Goal: Information Seeking & Learning: Find specific page/section

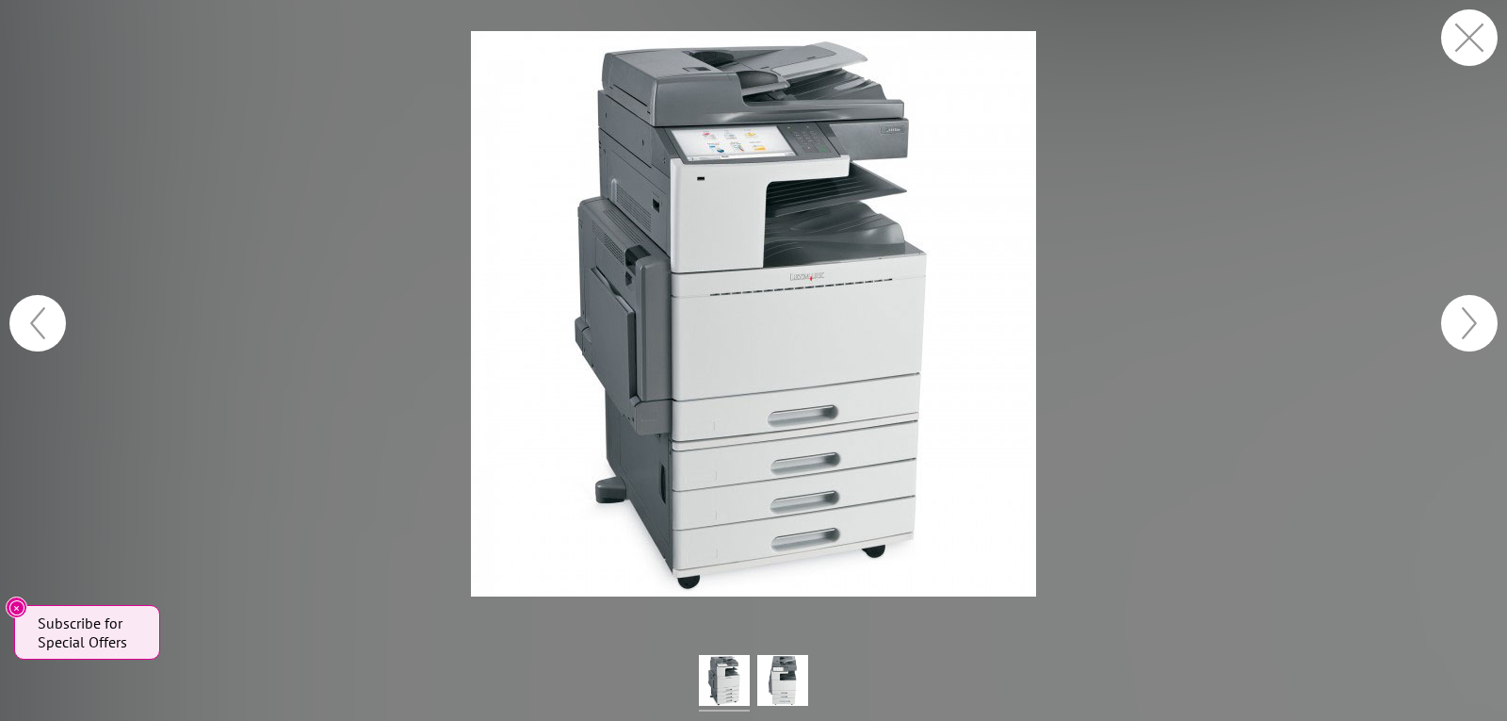
click at [1468, 42] on button "button" at bounding box center [1469, 37] width 57 height 57
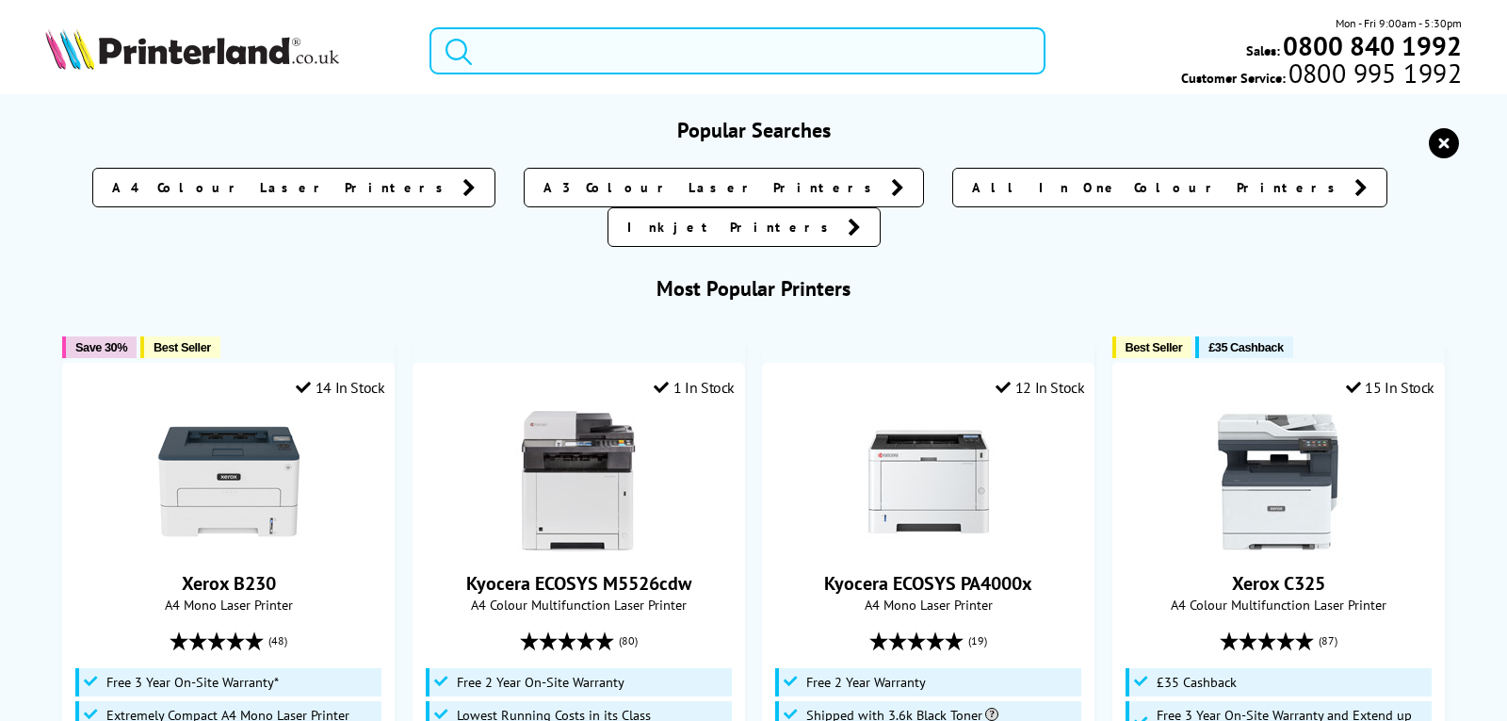
paste input "lexmark-x952de"
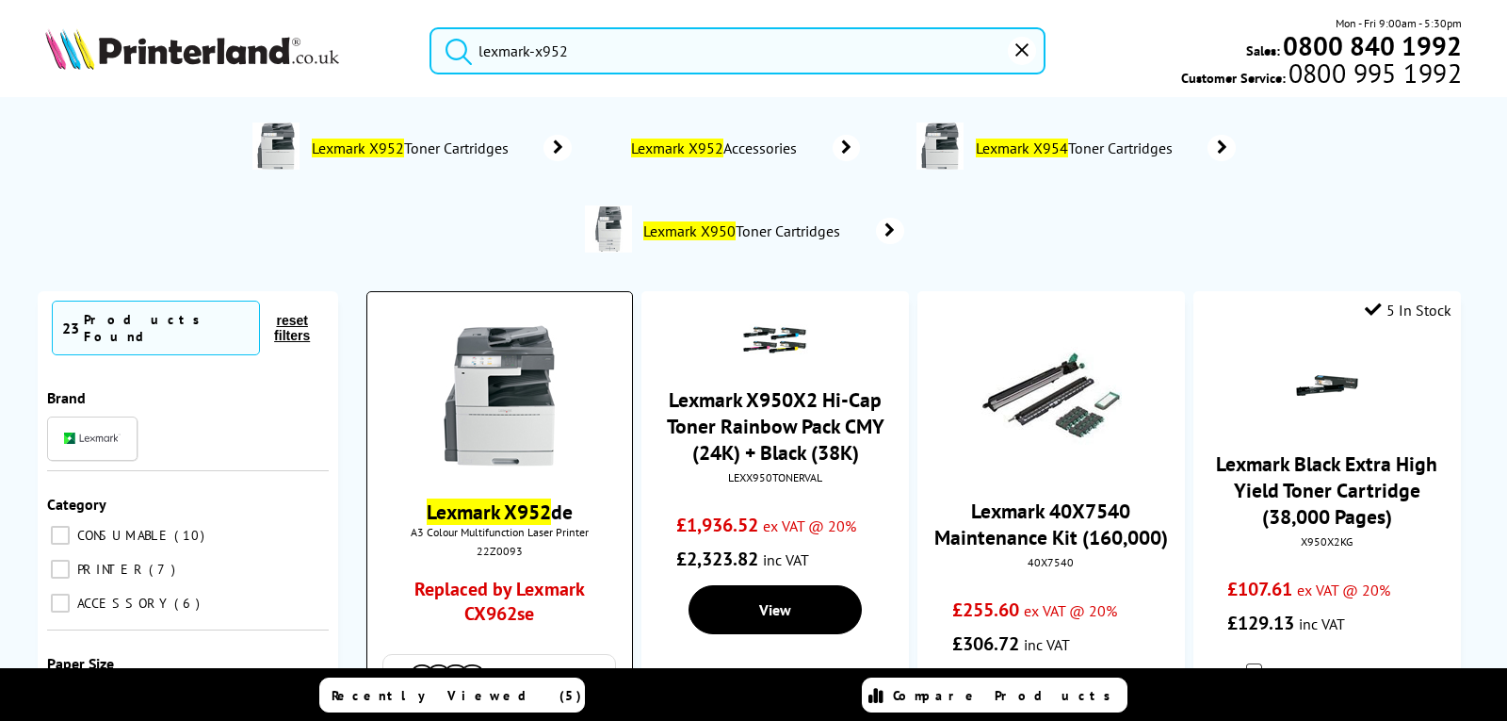
type input "lexmark-x952"
click at [518, 399] on img at bounding box center [499, 395] width 141 height 141
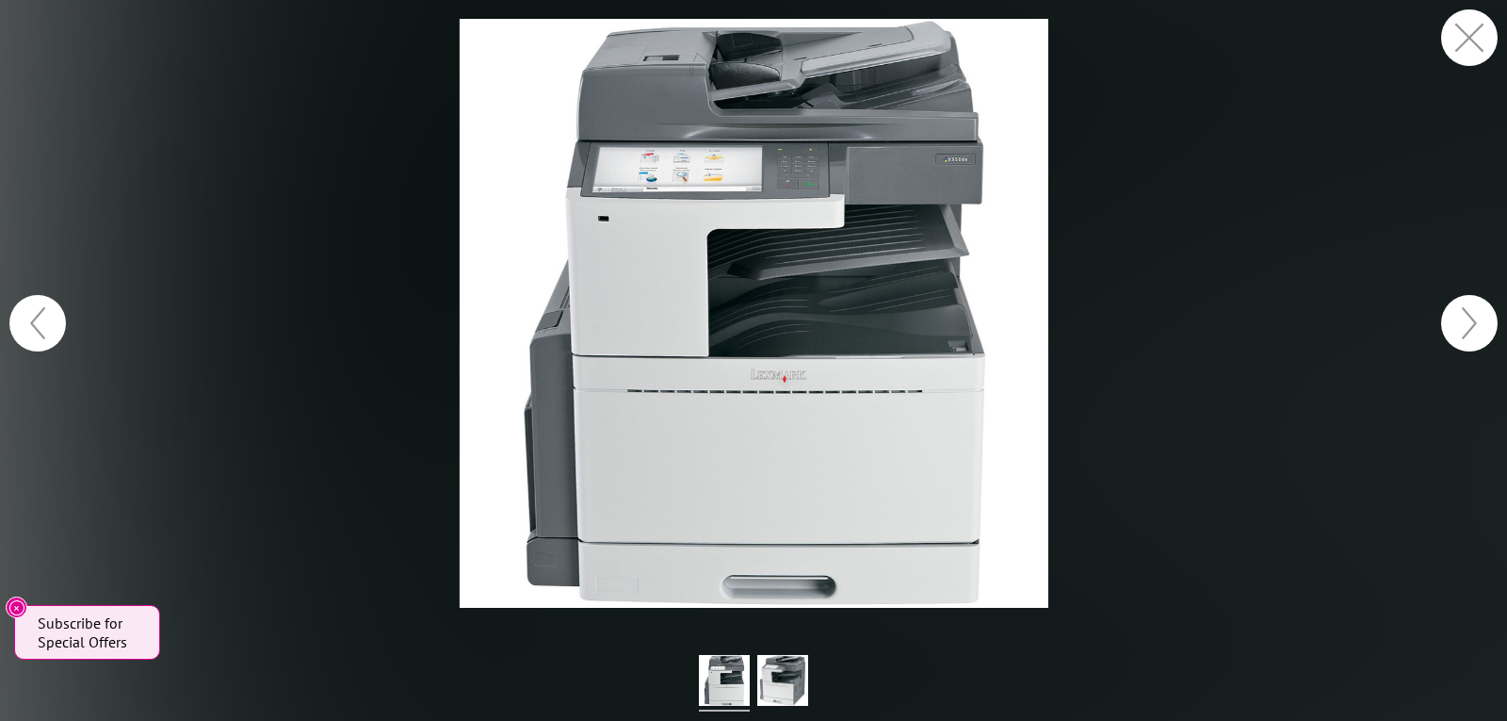
click at [1446, 33] on button "button" at bounding box center [1469, 37] width 57 height 57
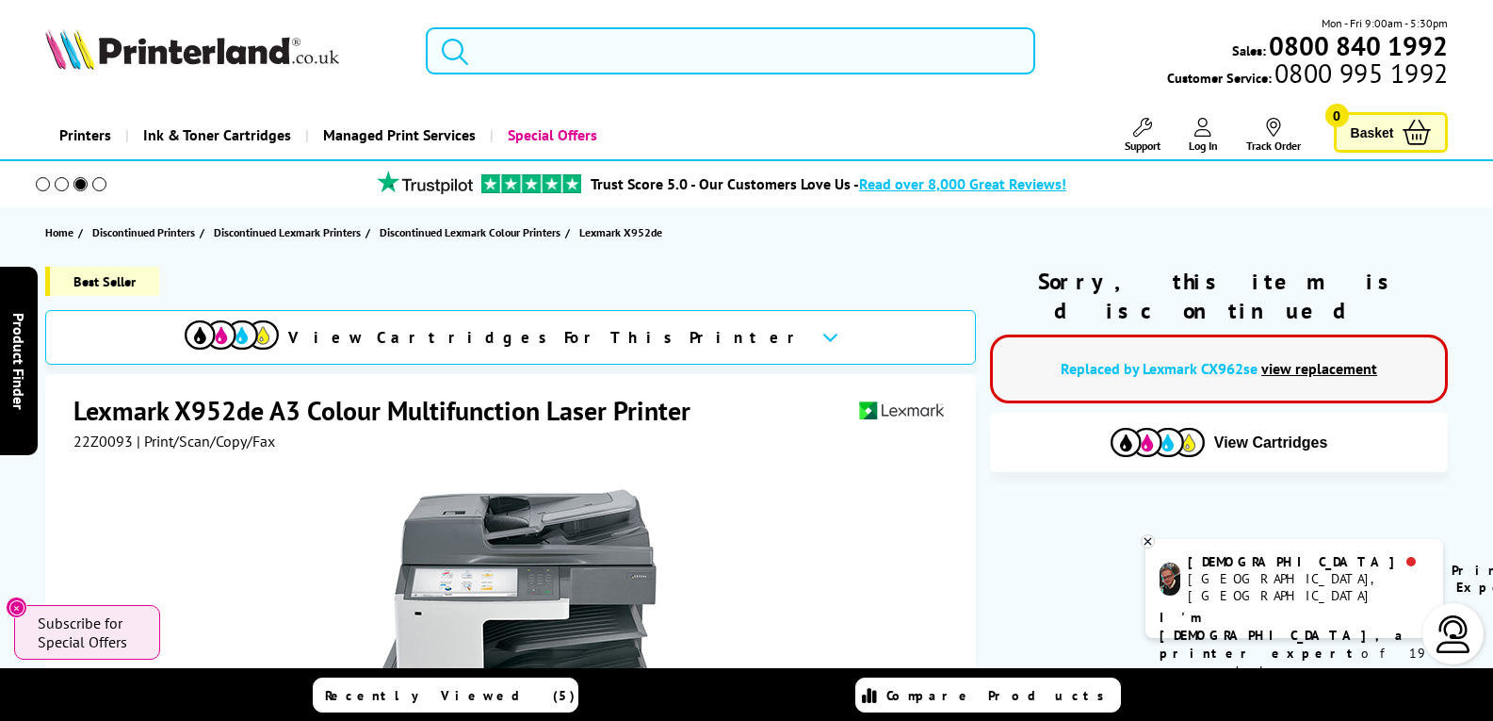
click at [624, 54] on input "search" at bounding box center [730, 50] width 609 height 47
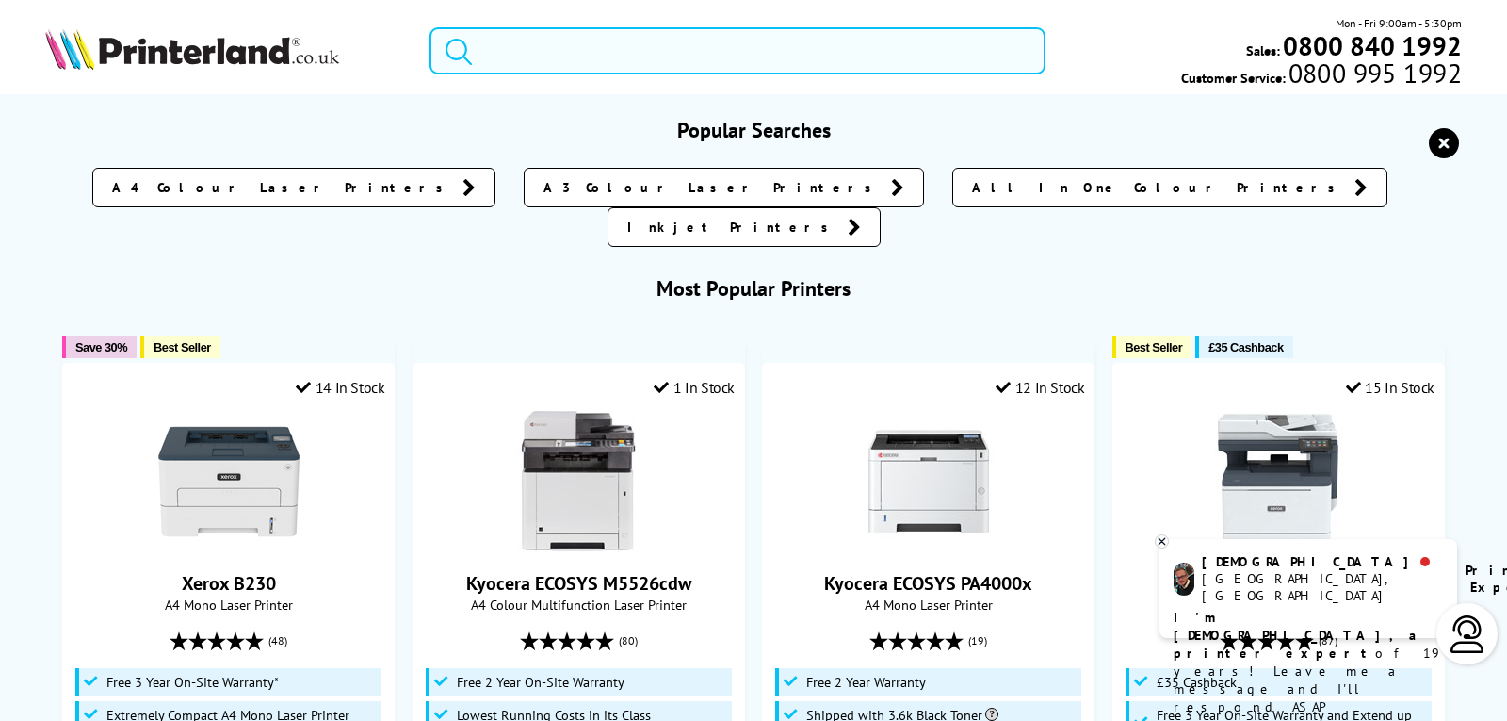
paste input "lexmark-x954de"
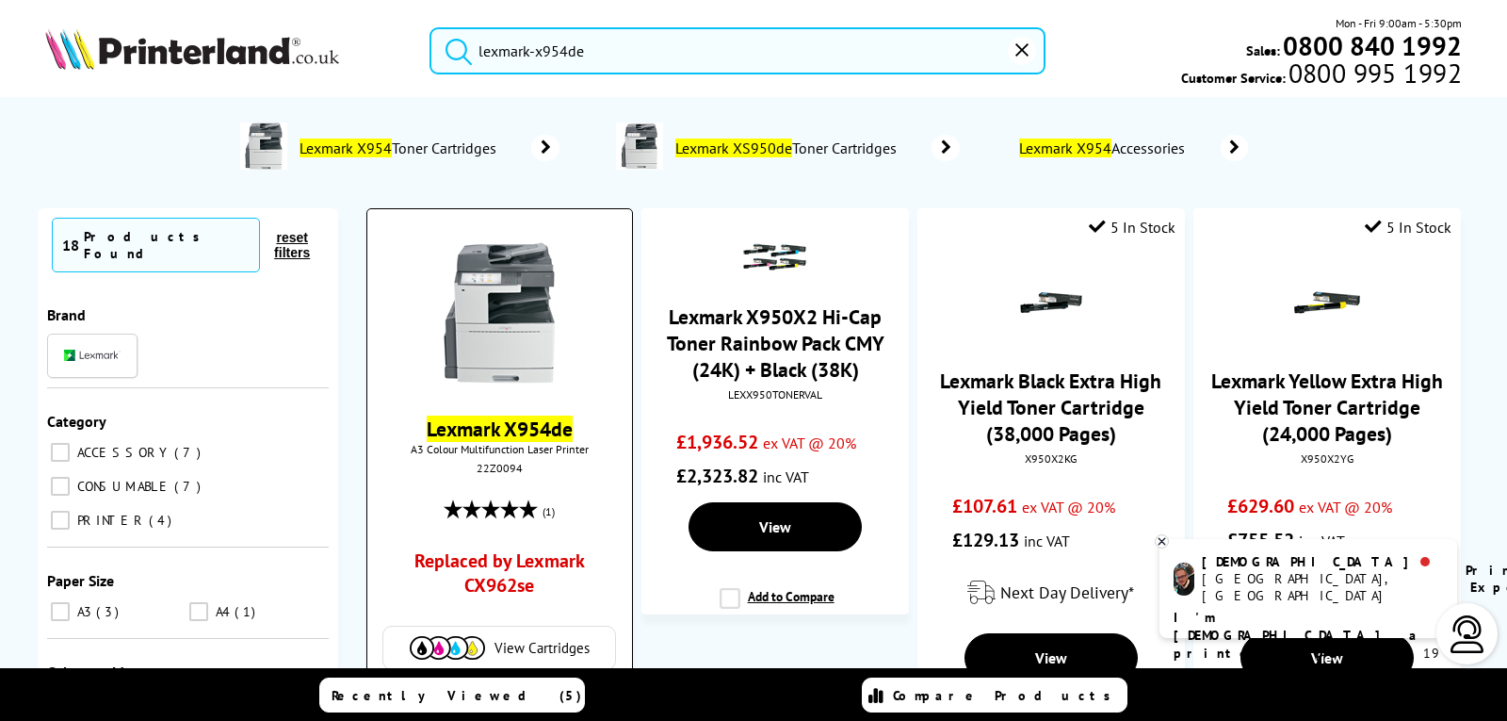
type input "lexmark-x954de"
click at [500, 308] on img at bounding box center [499, 312] width 141 height 141
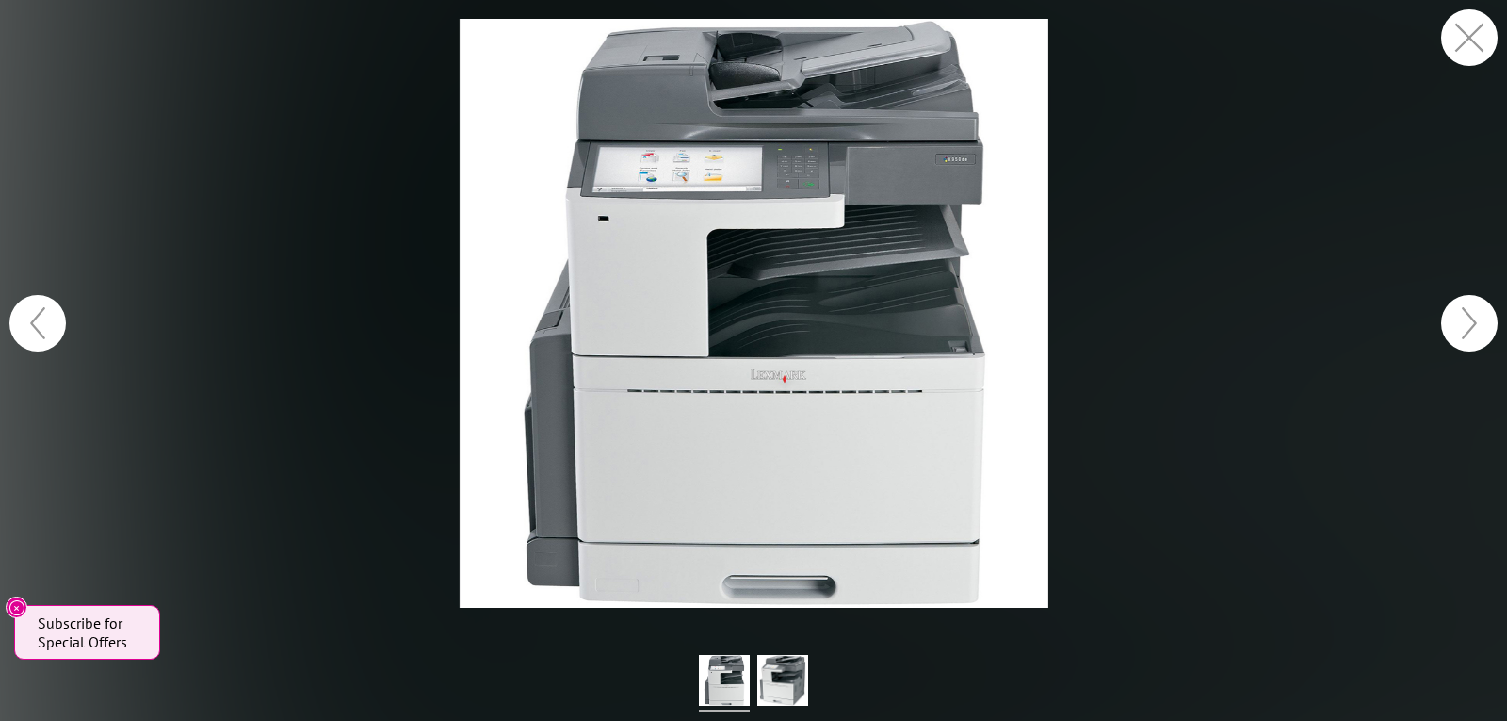
click at [1470, 44] on button "button" at bounding box center [1469, 37] width 57 height 57
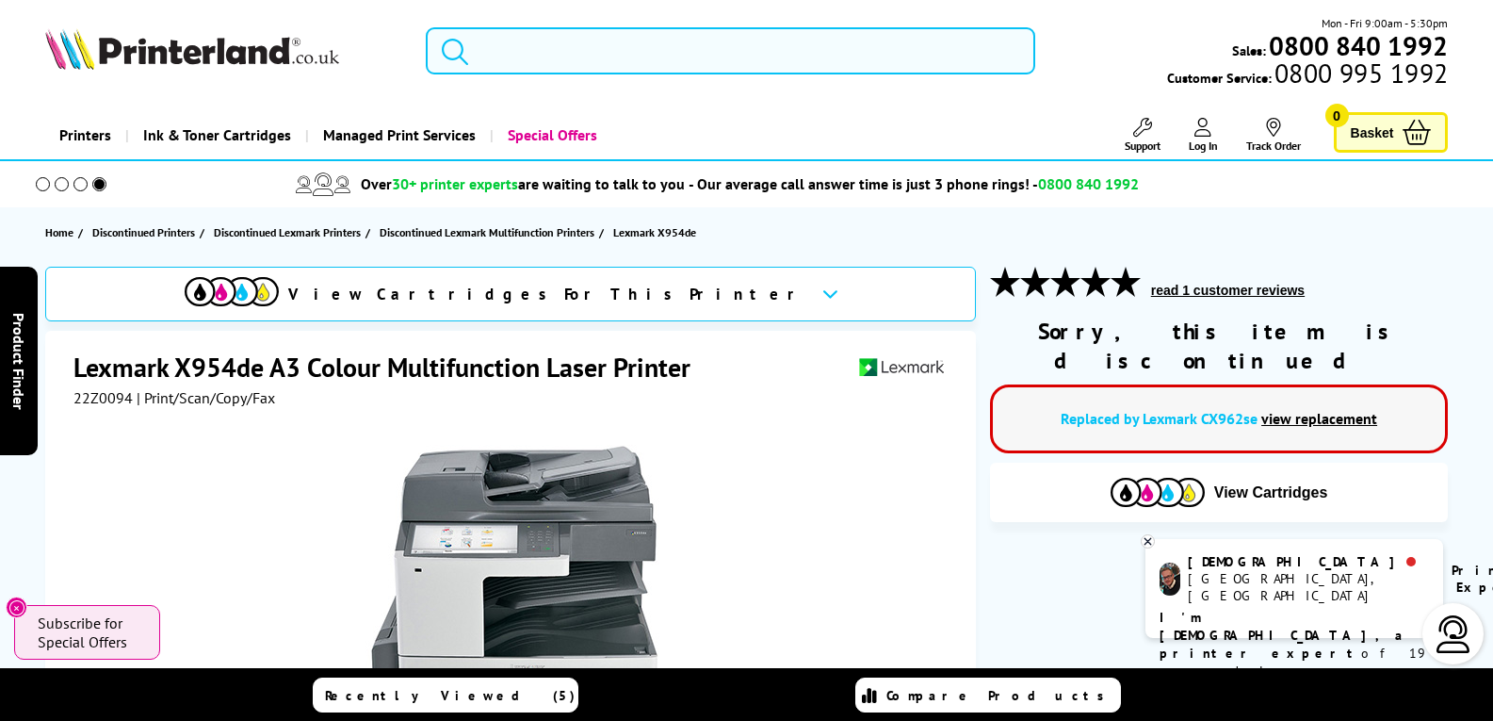
click at [542, 53] on input "search" at bounding box center [730, 50] width 609 height 47
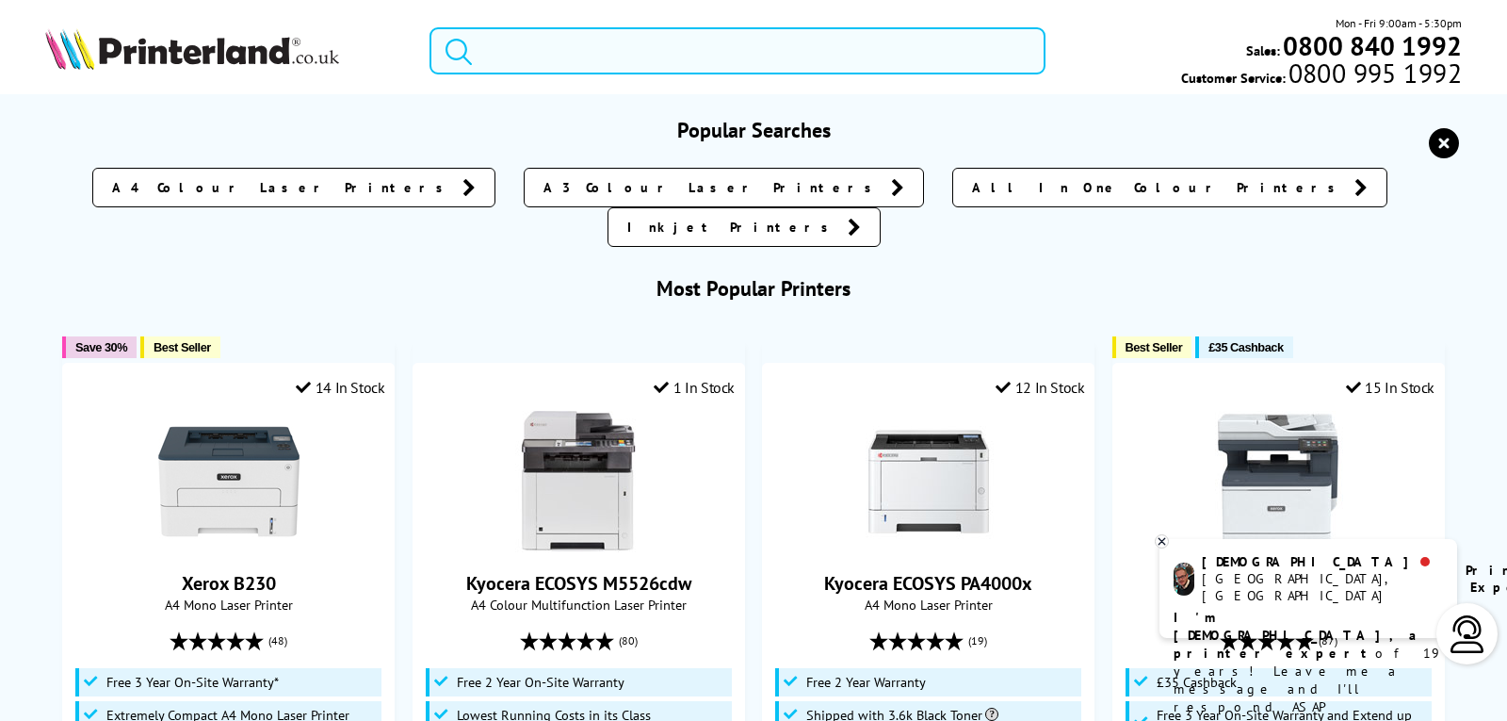
paste input "lexmark-x954de"
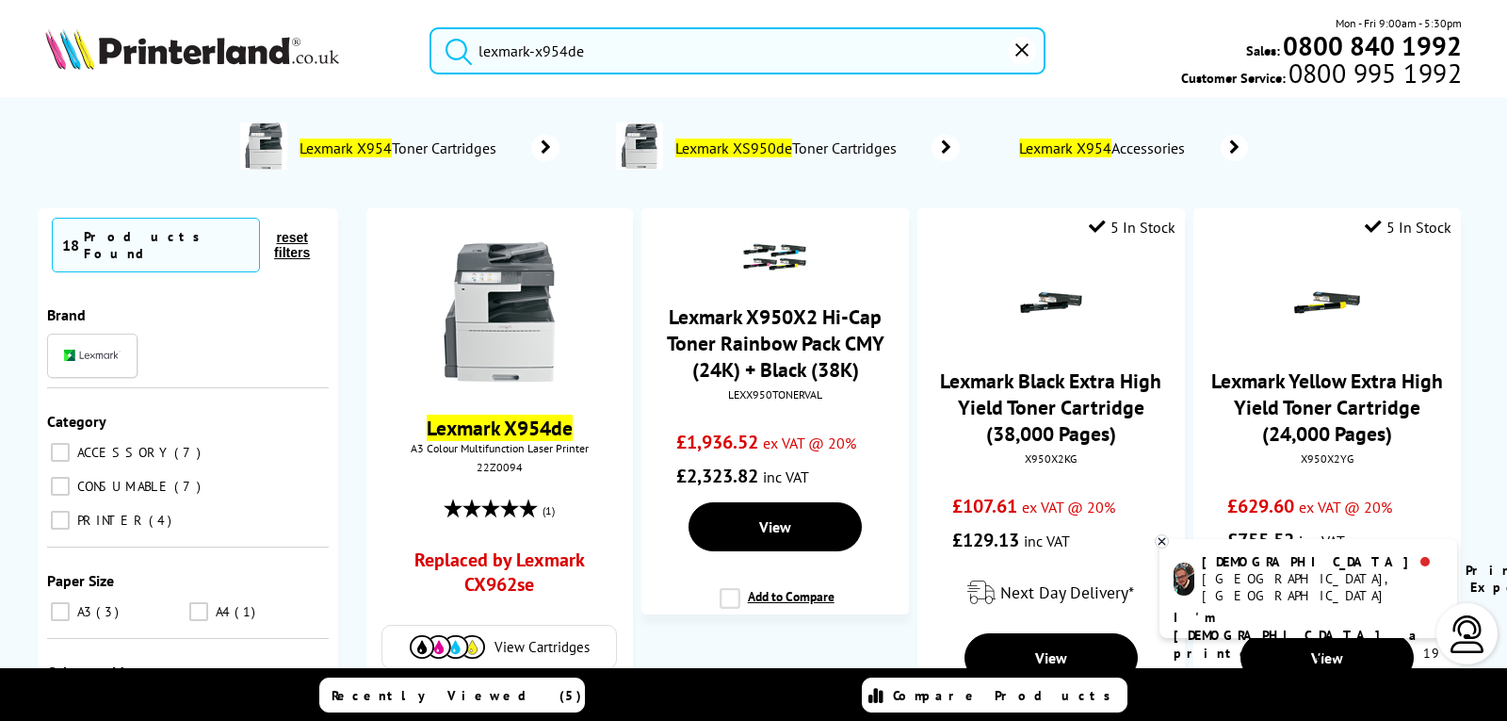
click at [574, 49] on input "lexmark-x954de" at bounding box center [737, 50] width 615 height 47
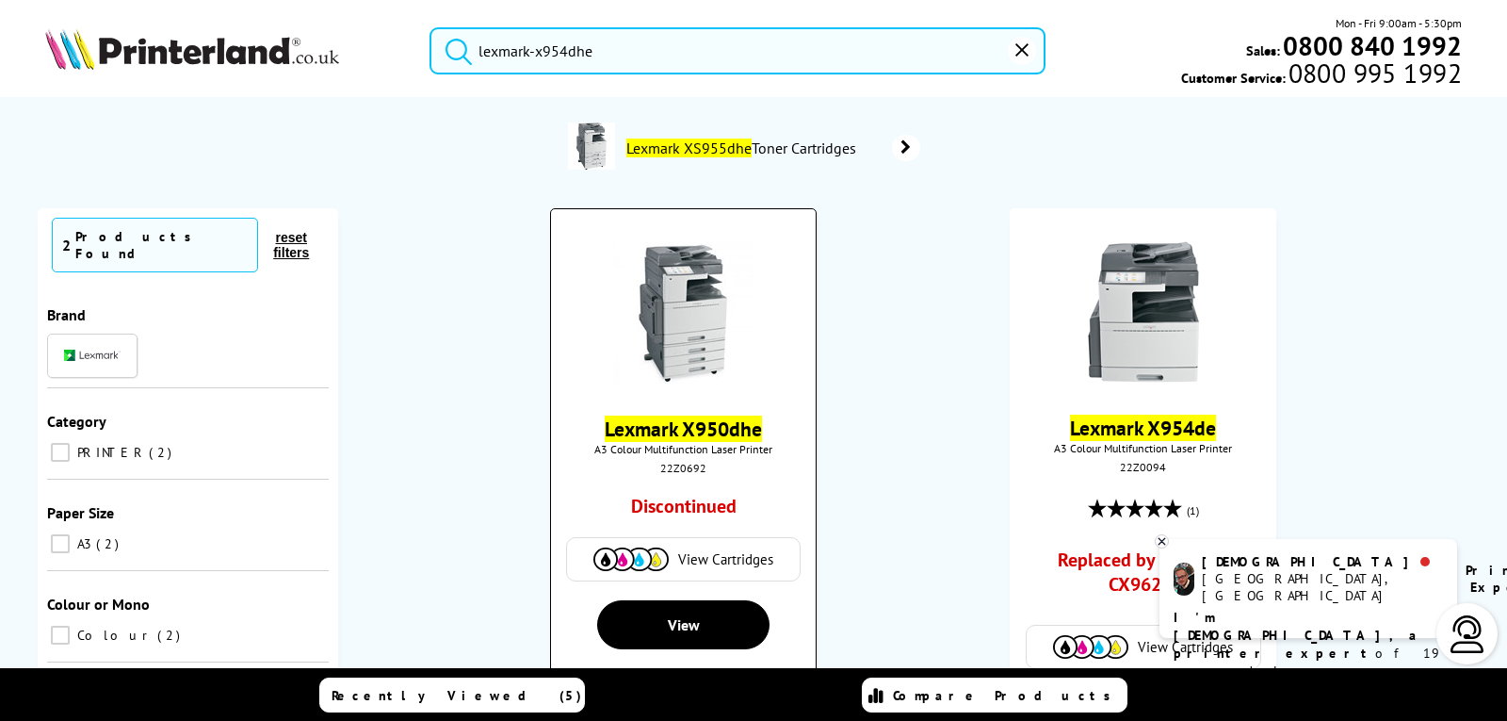
type input "lexmark-x954dhe"
click at [689, 332] on img at bounding box center [683, 312] width 141 height 141
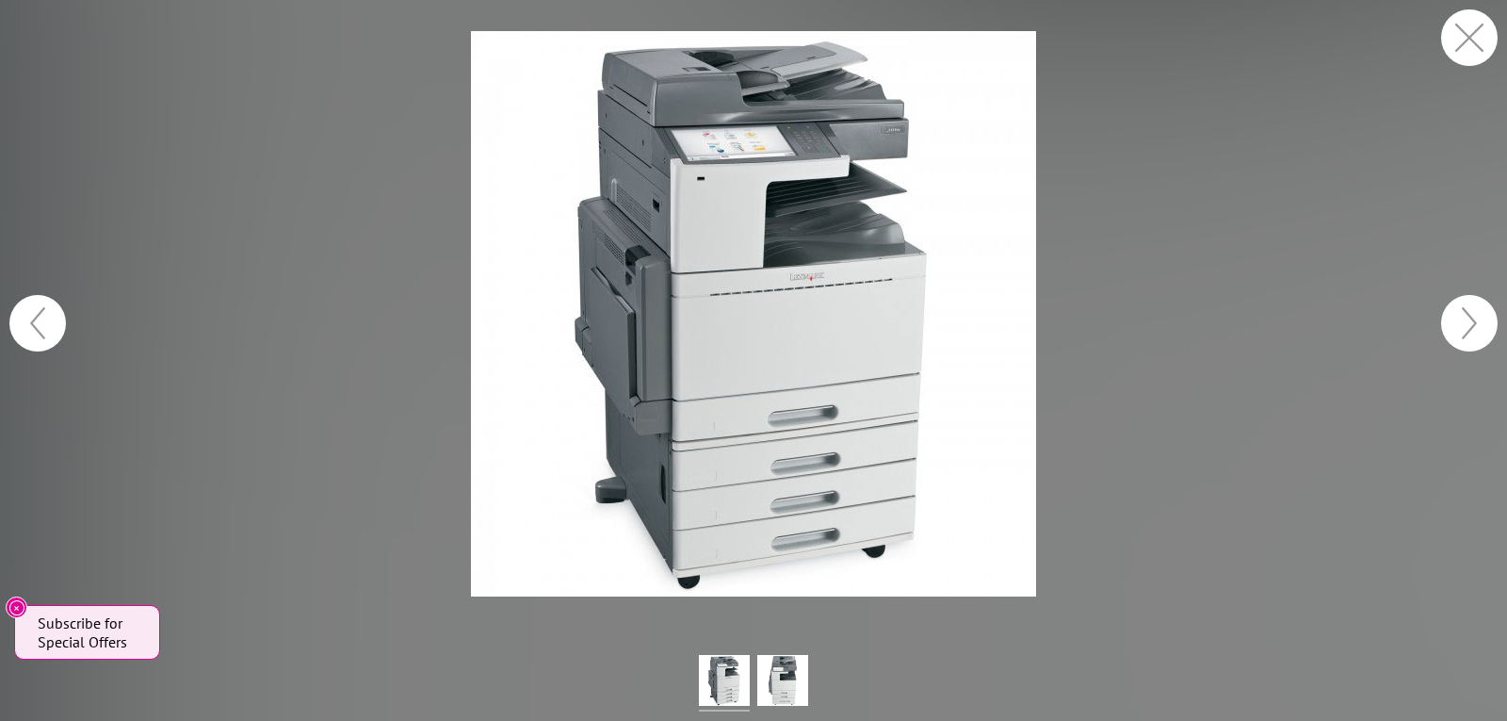
click at [1448, 42] on button "button" at bounding box center [1469, 37] width 57 height 57
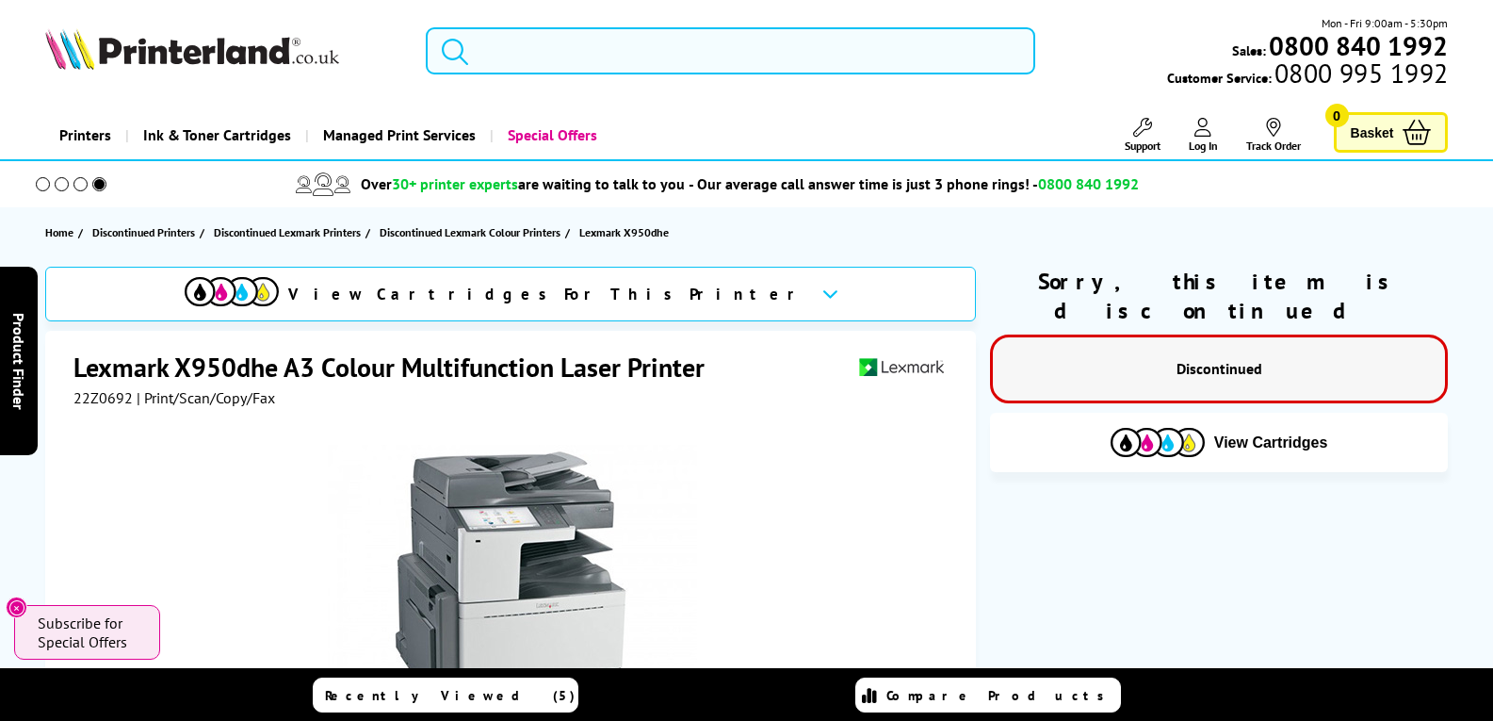
click at [549, 59] on input "search" at bounding box center [730, 50] width 609 height 47
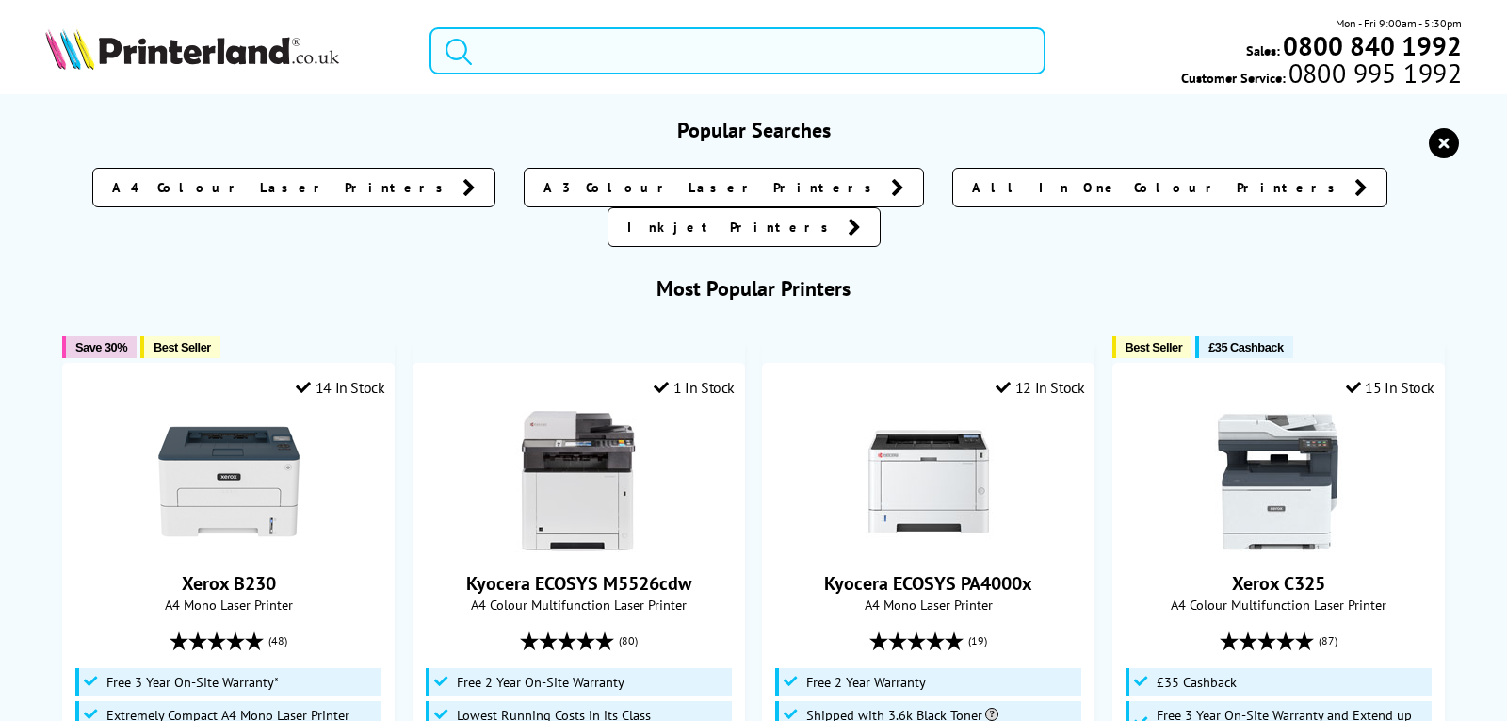
paste input "lexmark-xc2130"
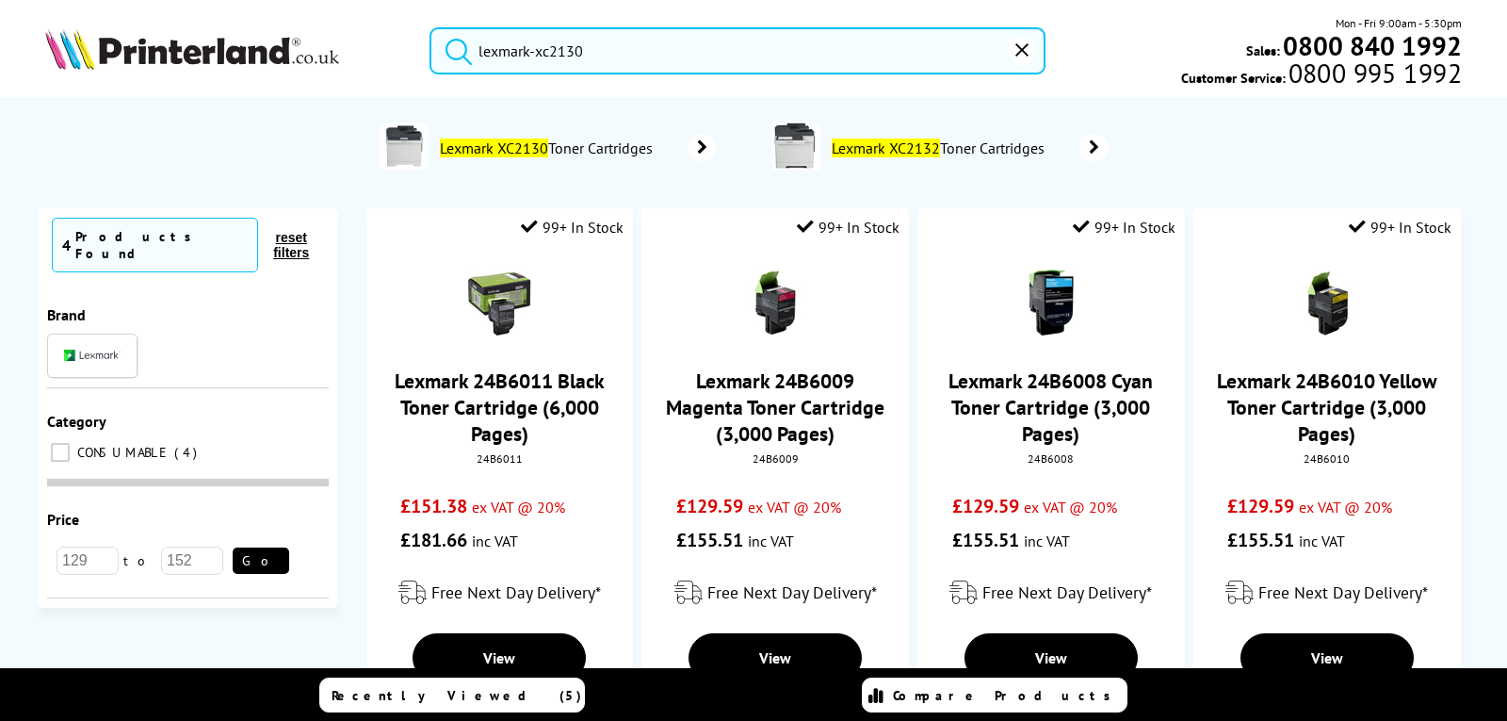
drag, startPoint x: 640, startPoint y: 44, endPoint x: 405, endPoint y: 47, distance: 235.5
click at [405, 47] on div "lexmark-xc2130 Mon - Fri 9:00am - 5:30pm Sales: 0800 840 1992 Customer Service:…" at bounding box center [753, 55] width 1507 height 83
paste input "235"
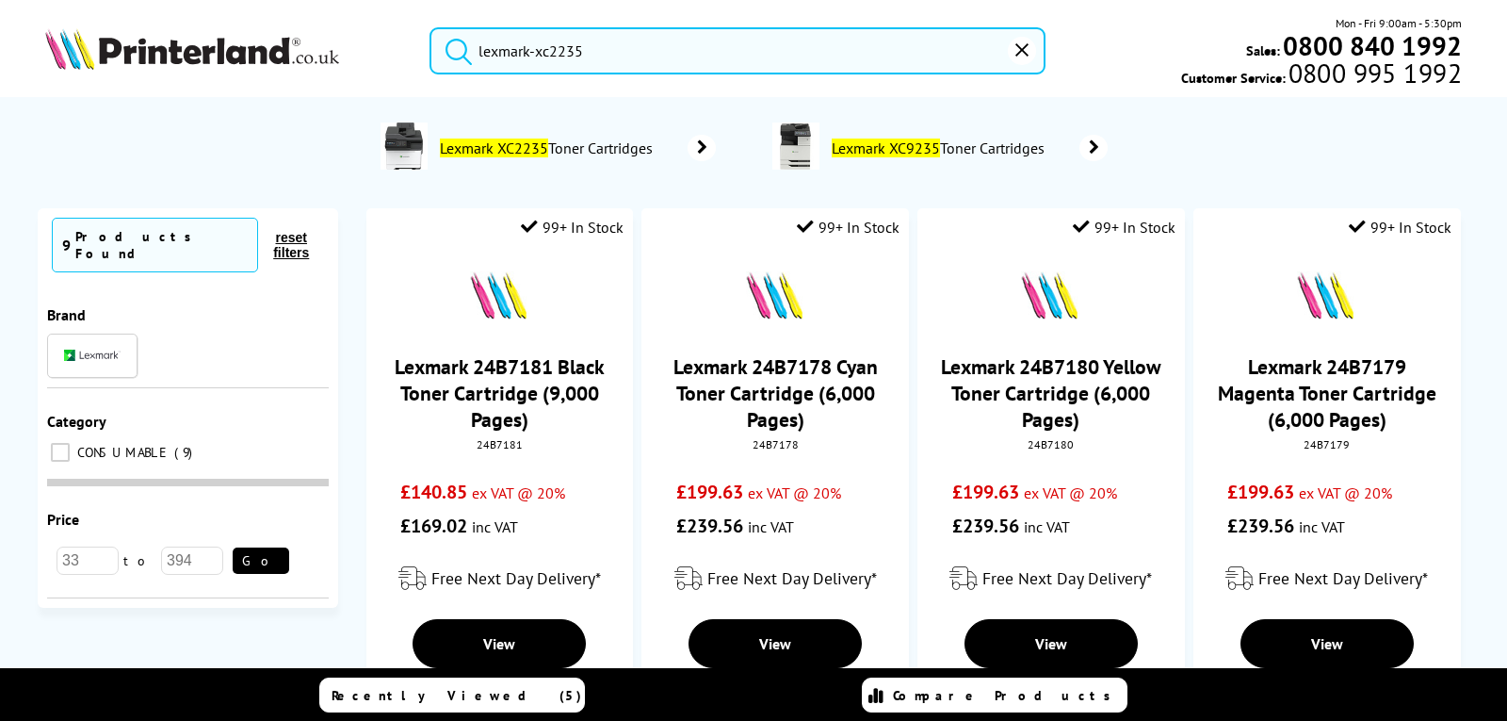
drag, startPoint x: 621, startPoint y: 46, endPoint x: 395, endPoint y: 40, distance: 226.2
click at [397, 39] on div "lexmark-xc2235 Mon - Fri 9:00am - 5:30pm Sales: 0800 840 1992 Customer Service:…" at bounding box center [753, 55] width 1507 height 83
paste input "326"
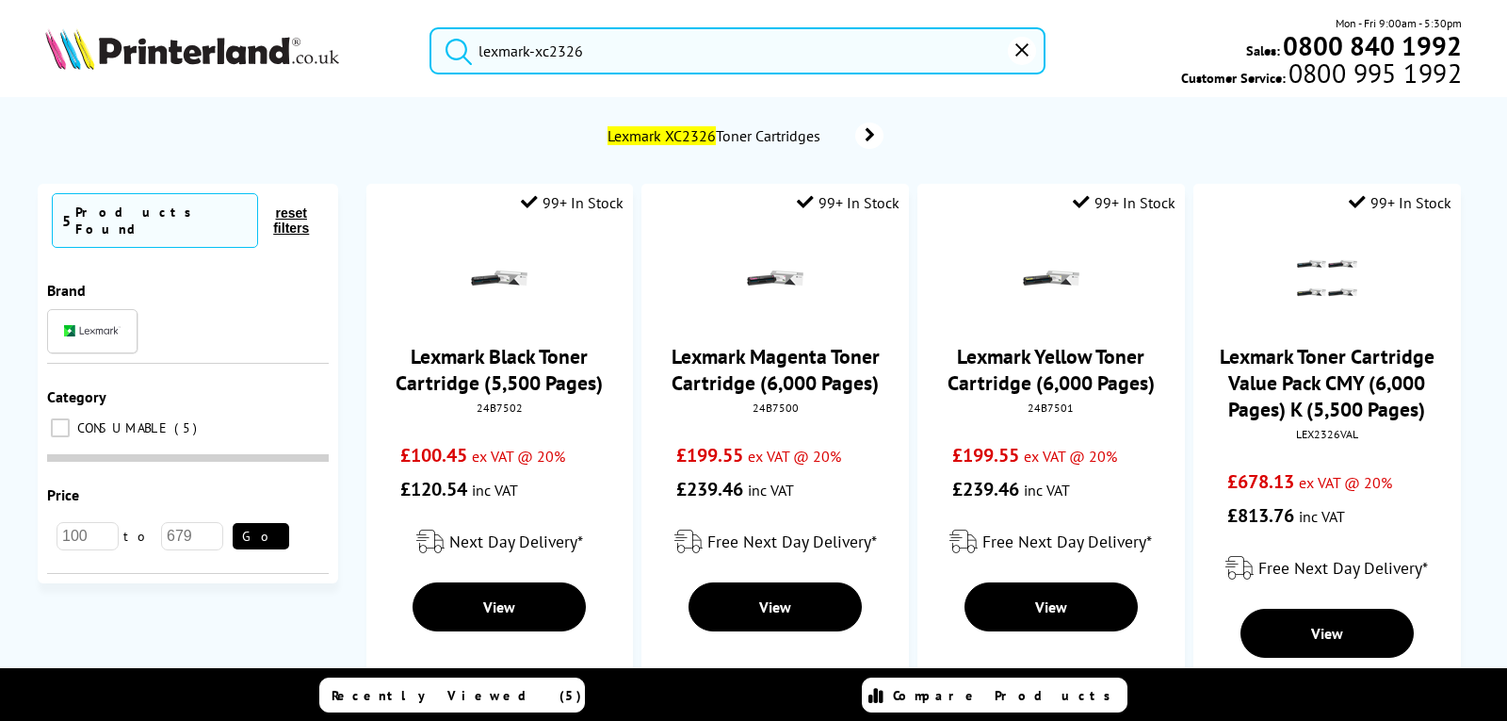
drag, startPoint x: 647, startPoint y: 47, endPoint x: 320, endPoint y: 52, distance: 326.9
click at [320, 52] on div "lexmark-xc2326 Mon - Fri 9:00am - 5:30pm Sales: 0800 840 1992 Customer Service:…" at bounding box center [753, 55] width 1507 height 83
paste input "35"
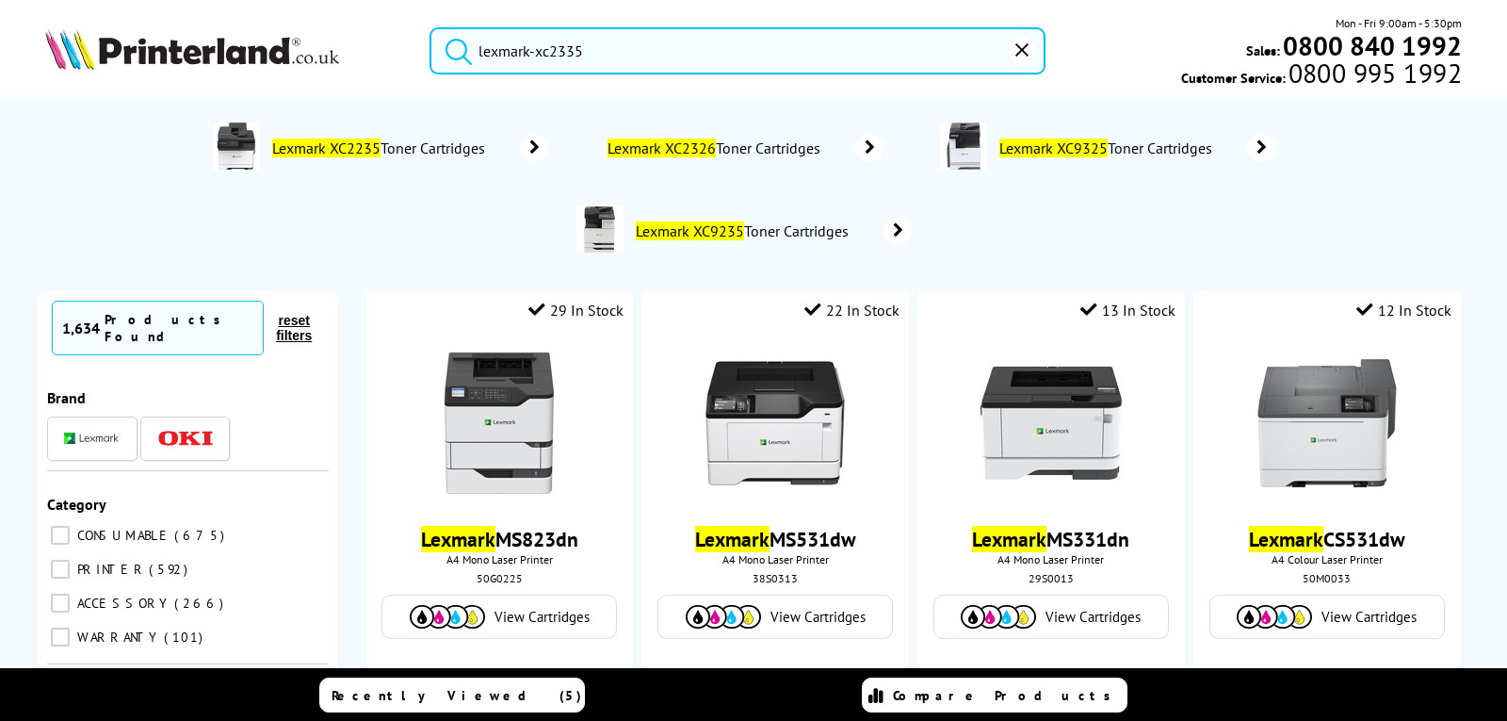
drag, startPoint x: 664, startPoint y: 49, endPoint x: 329, endPoint y: 57, distance: 335.4
click at [329, 57] on div "lexmark-xc2335 Mon - Fri 9:00am - 5:30pm Sales: 0800 840 1992 Customer Service:…" at bounding box center [753, 55] width 1507 height 83
paste input "4140"
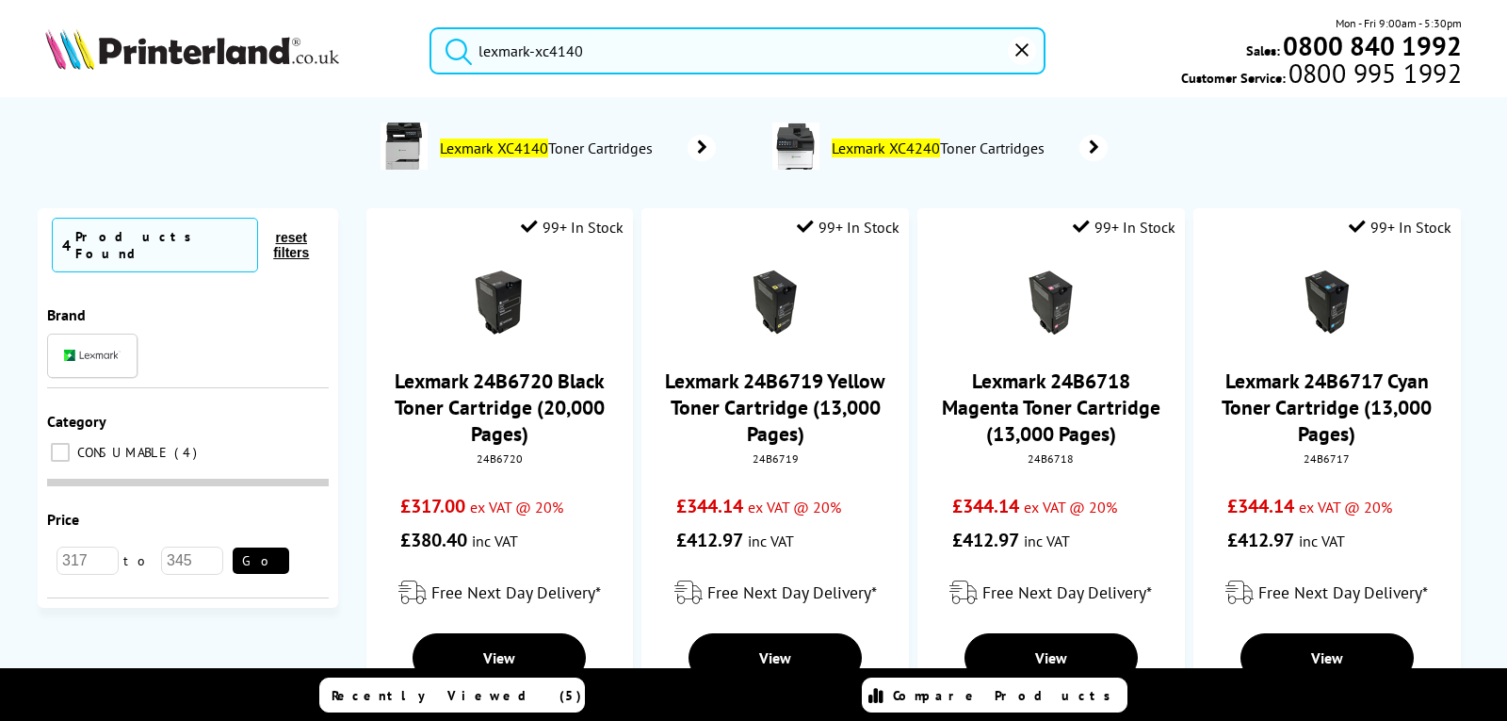
drag, startPoint x: 586, startPoint y: 55, endPoint x: 396, endPoint y: 52, distance: 190.3
click at [396, 52] on div "lexmark-xc4140 Mon - Fri 9:00am - 5:30pm Sales: 0800 840 1992 Customer Service:…" at bounding box center [753, 55] width 1507 height 83
paste input "3"
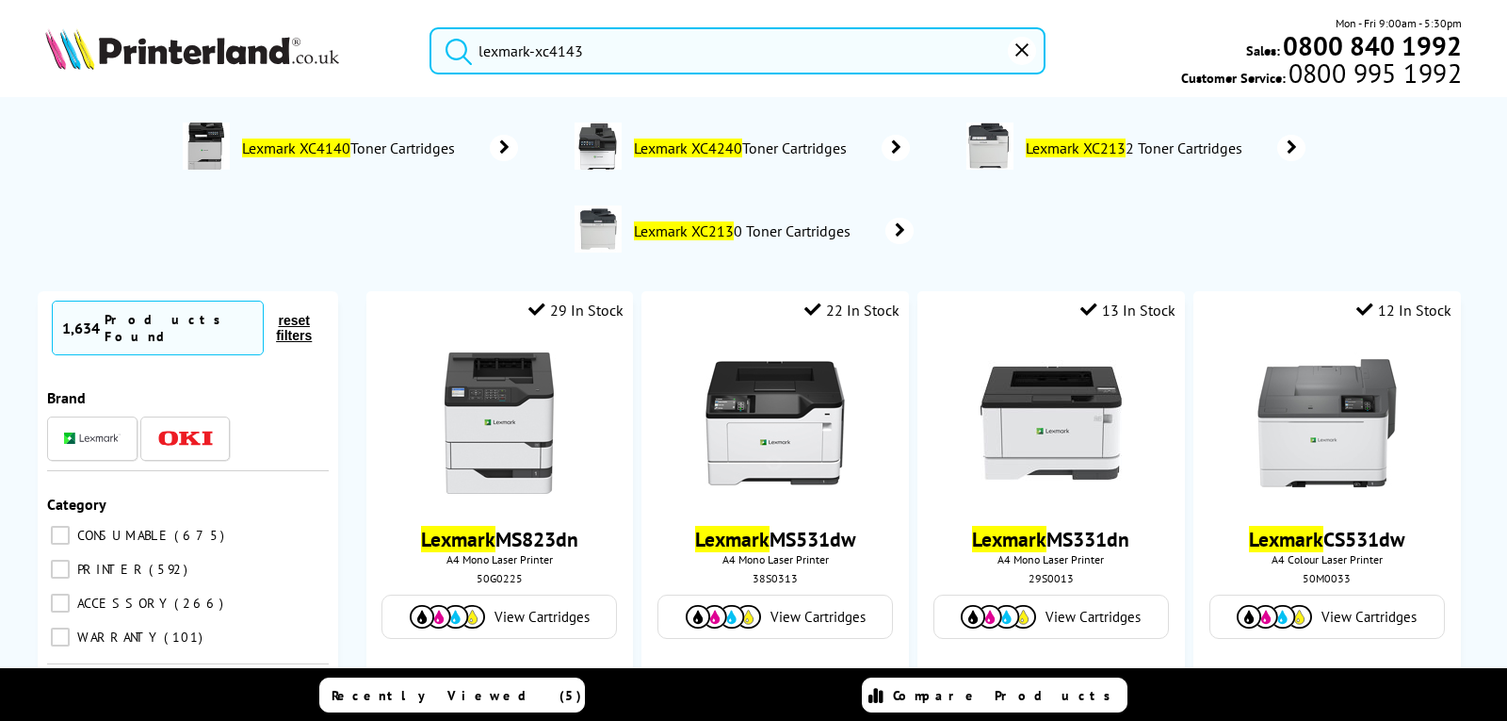
drag, startPoint x: 628, startPoint y: 60, endPoint x: 337, endPoint y: 44, distance: 291.5
click at [333, 39] on div "lexmark-xc4143 Mon - Fri 9:00am - 5:30pm Sales: 0800 840 1992 Customer Service:…" at bounding box center [753, 55] width 1507 height 83
paste input "240"
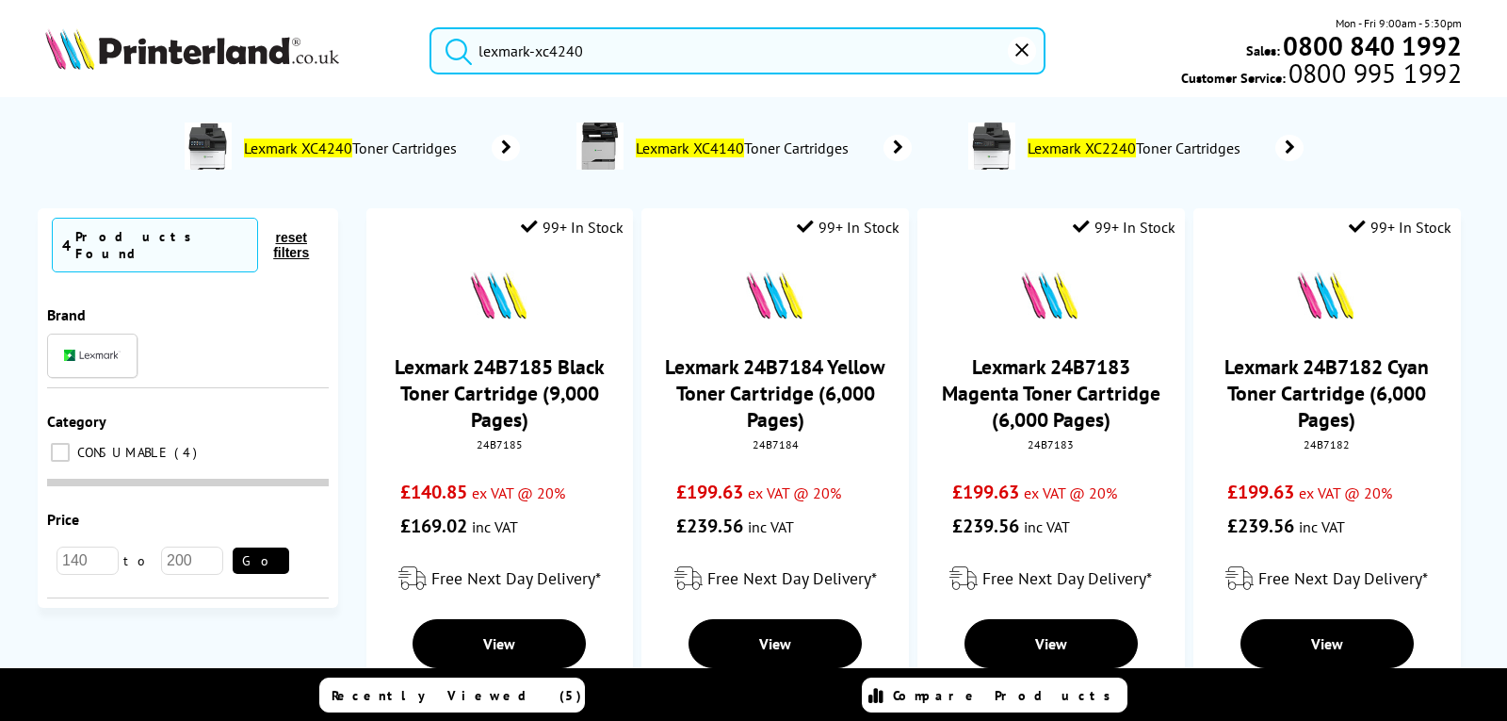
drag, startPoint x: 652, startPoint y: 45, endPoint x: 399, endPoint y: 46, distance: 252.4
click at [399, 46] on div "lexmark-xc4240 Mon - Fri 9:00am - 5:30pm Sales: 0800 840 1992 Customer Service:…" at bounding box center [753, 55] width 1507 height 83
paste input "342"
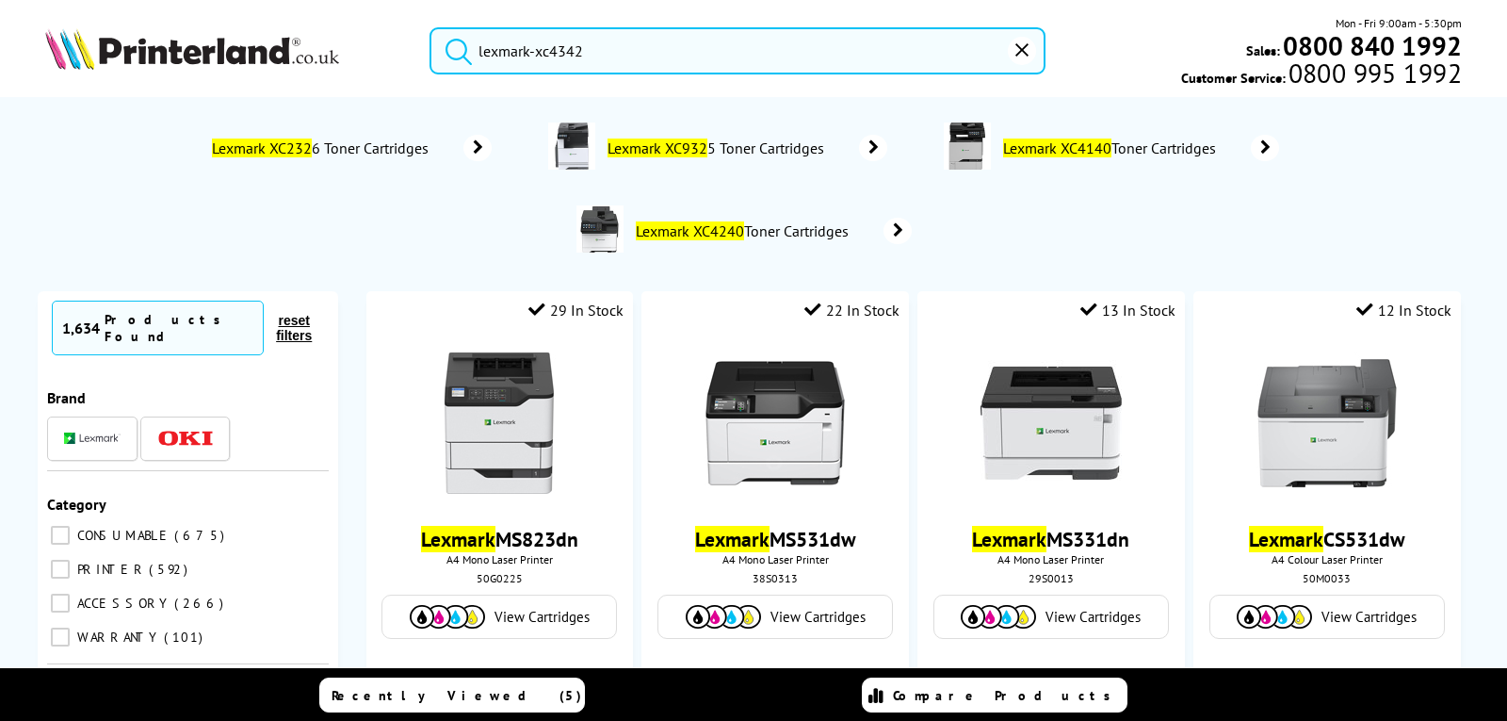
drag, startPoint x: 608, startPoint y: 45, endPoint x: 349, endPoint y: 52, distance: 259.1
click at [349, 52] on div "lexmark-xc4342 Mon - Fri 9:00am - 5:30pm Sales: 0800 840 1992 Customer Service:…" at bounding box center [753, 55] width 1507 height 83
paste input "5"
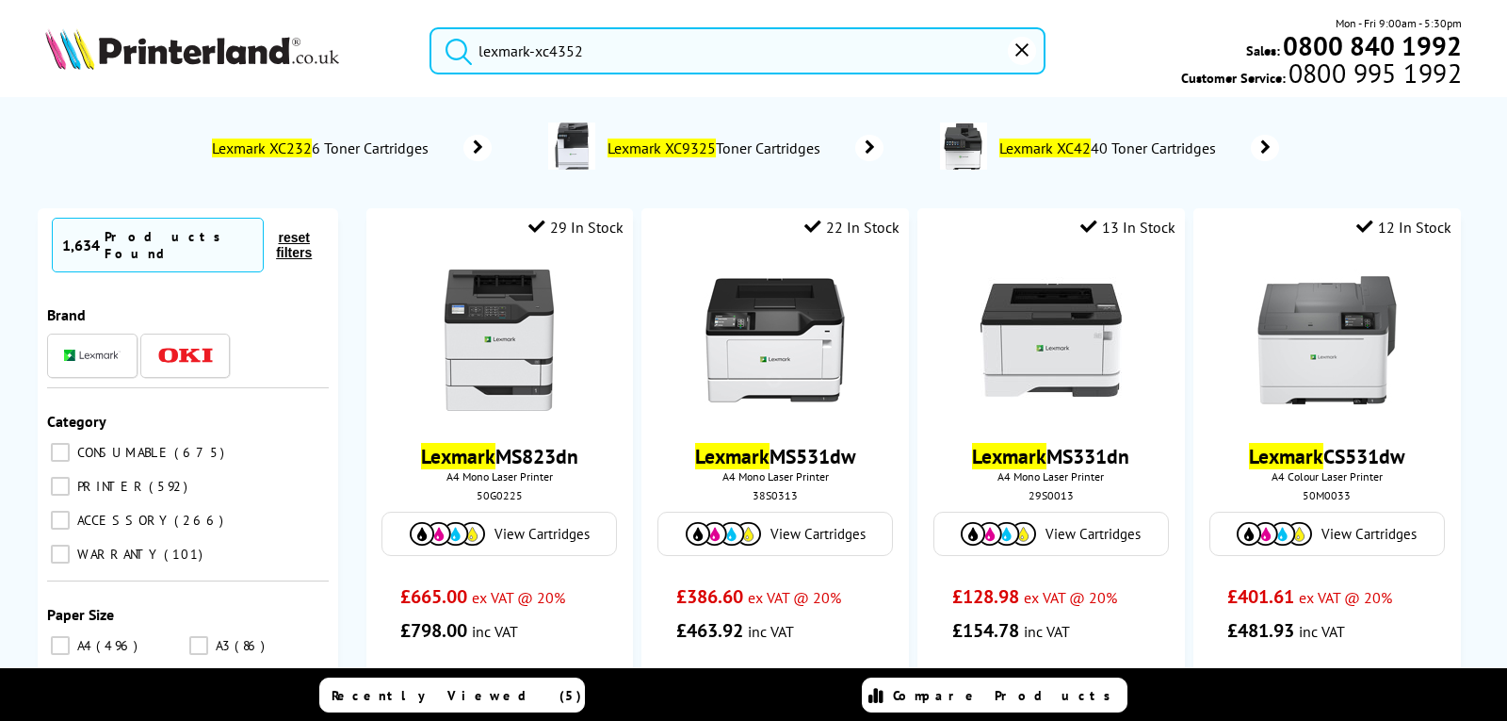
drag, startPoint x: 639, startPoint y: 56, endPoint x: 377, endPoint y: 55, distance: 261.8
click at [377, 55] on div "lexmark-xc4352 Mon - Fri 9:00am - 5:30pm Sales: 0800 840 1992 Customer Service:…" at bounding box center [753, 55] width 1507 height 83
paste input "6152de"
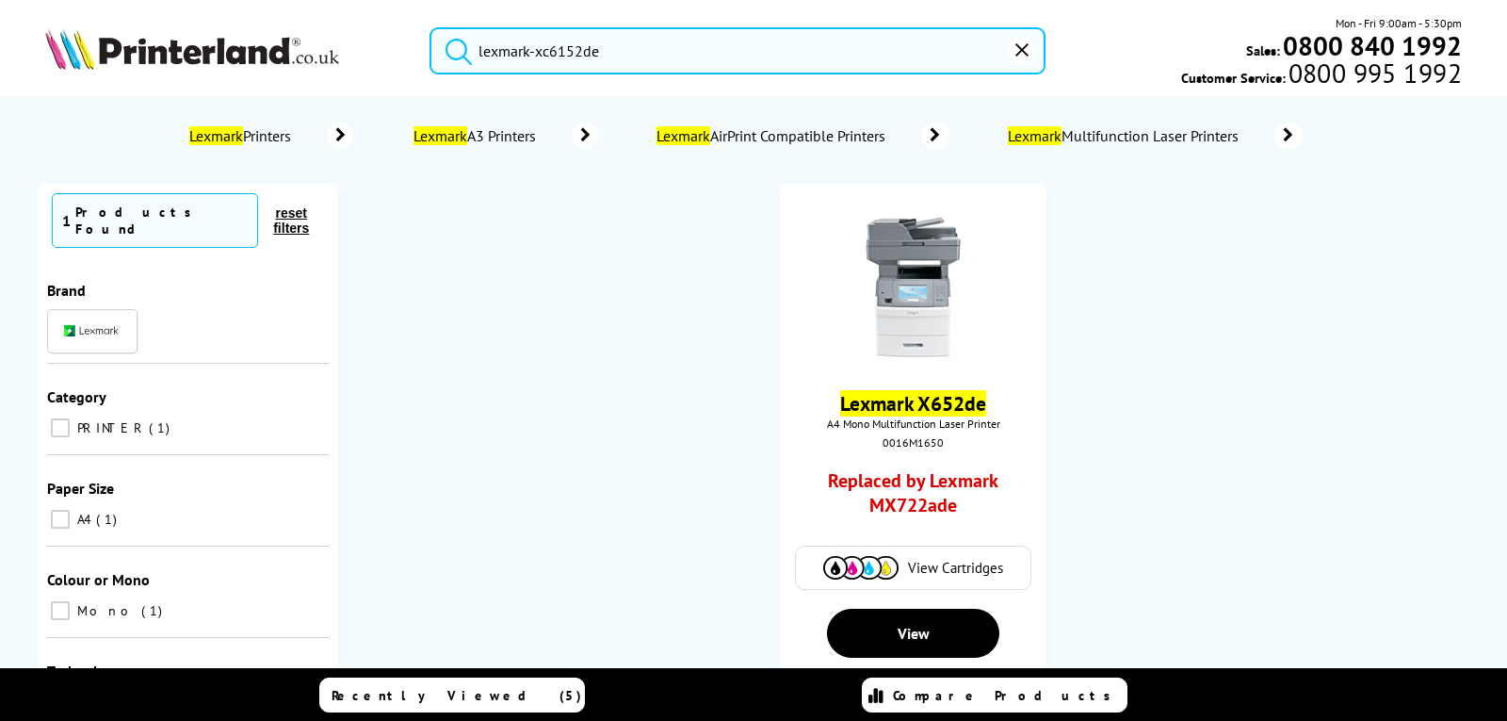
drag, startPoint x: 595, startPoint y: 52, endPoint x: 409, endPoint y: 32, distance: 187.5
click at [409, 34] on div "lexmark-xc6152de" at bounding box center [725, 50] width 639 height 47
paste input "3"
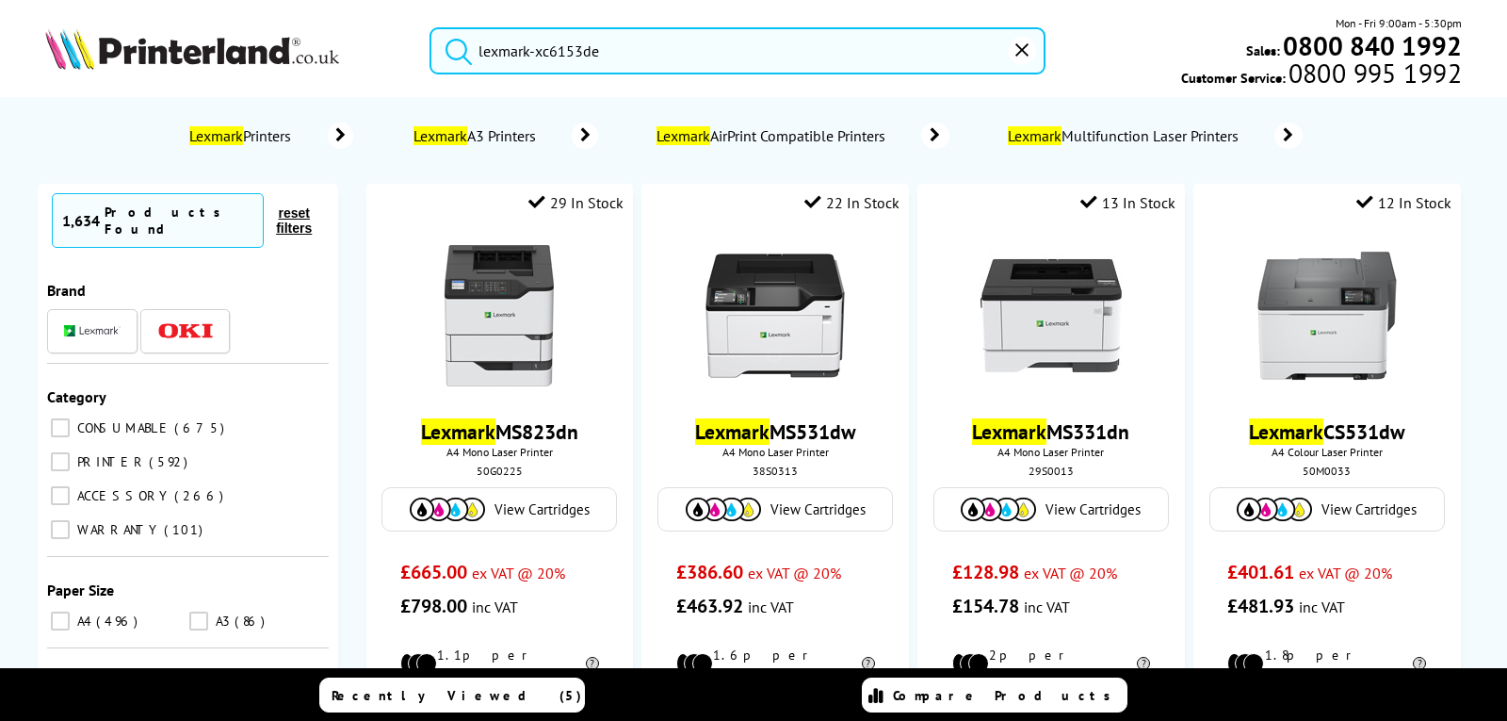
drag, startPoint x: 681, startPoint y: 68, endPoint x: 478, endPoint y: 59, distance: 202.7
click at [418, 59] on div "lexmark-xc6153de" at bounding box center [725, 50] width 639 height 47
paste input "8155"
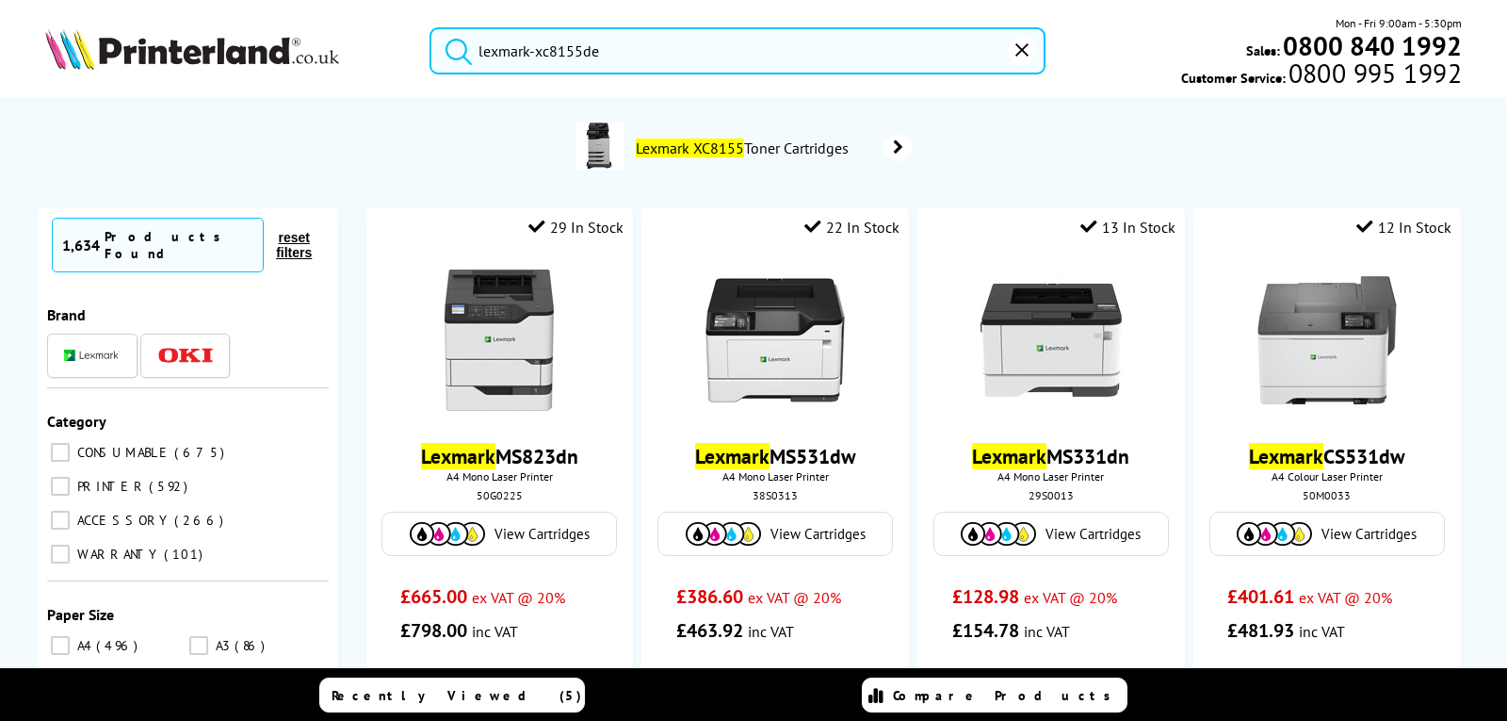
drag, startPoint x: 624, startPoint y: 51, endPoint x: 420, endPoint y: 45, distance: 203.5
click at [420, 45] on div "lexmark-xc8155de" at bounding box center [725, 50] width 639 height 47
paste input "60"
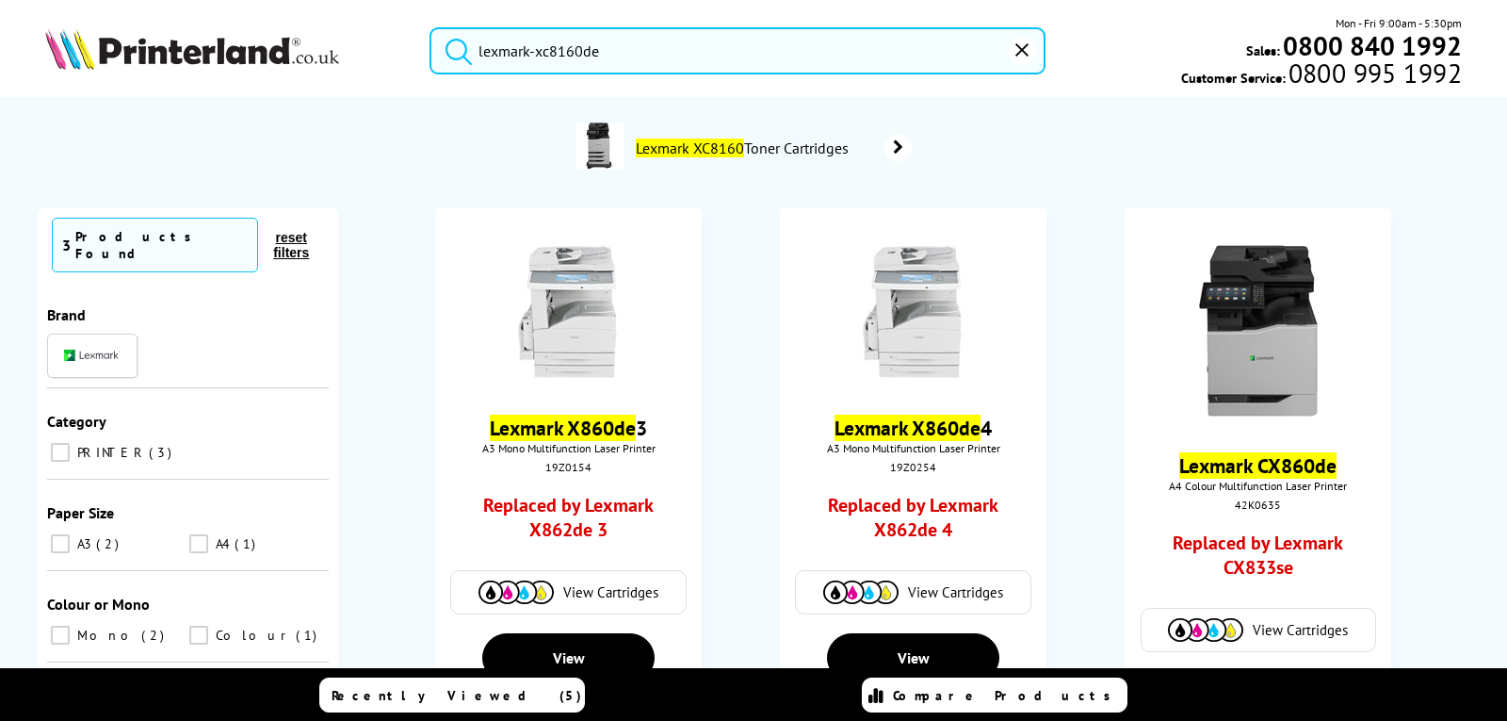
drag, startPoint x: 655, startPoint y: 57, endPoint x: 396, endPoint y: 49, distance: 259.1
click at [396, 49] on div "lexmark-xc8160de Mon - Fri 9:00am - 5:30pm Sales: 0800 840 1992 Customer Servic…" at bounding box center [753, 55] width 1507 height 83
paste input "355"
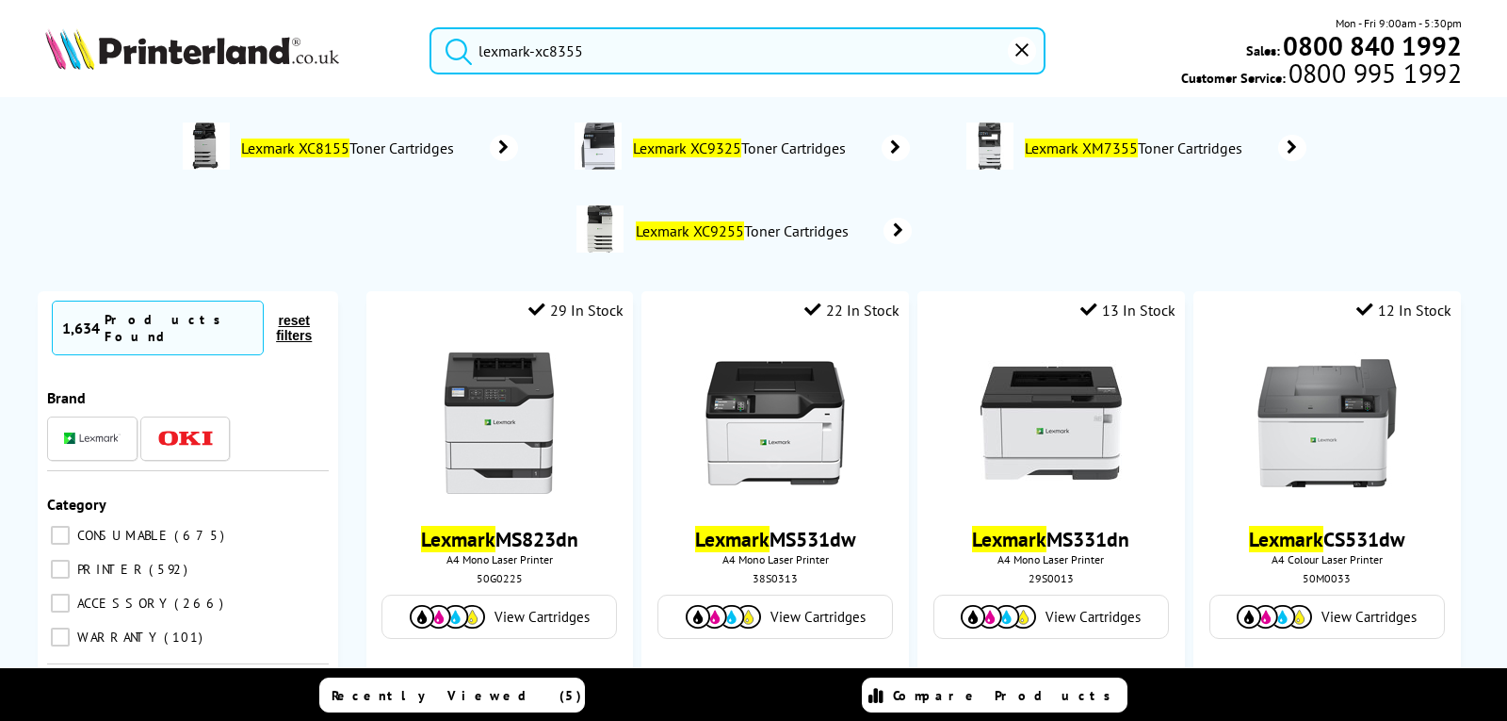
drag, startPoint x: 605, startPoint y: 64, endPoint x: 422, endPoint y: 41, distance: 184.1
click at [411, 40] on div "lexmark-xc8355" at bounding box center [725, 50] width 639 height 47
paste input "922"
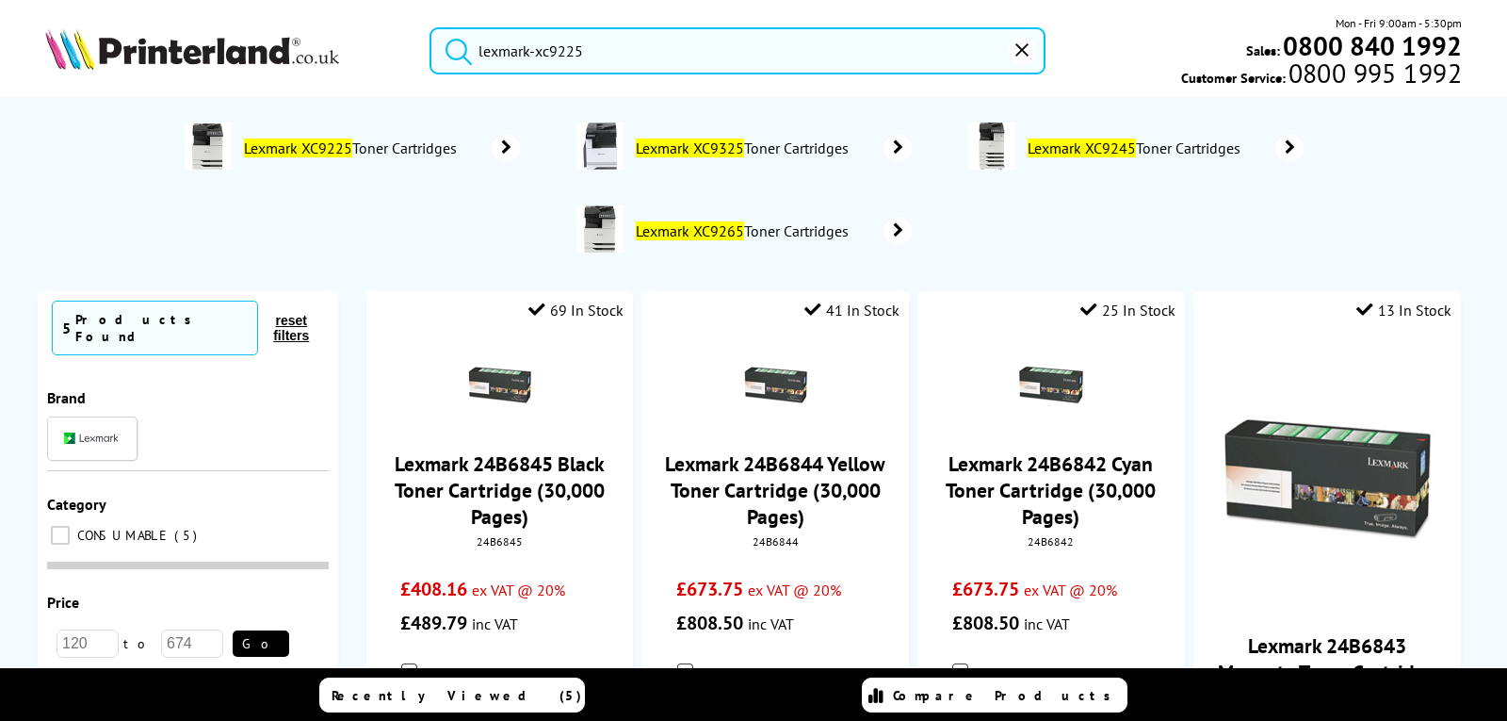
drag, startPoint x: 610, startPoint y: 57, endPoint x: 395, endPoint y: 35, distance: 216.8
click at [395, 35] on div "lexmark-xc9225 Mon - Fri 9:00am - 5:30pm Sales: 0800 840 1992 Customer Service:…" at bounding box center [753, 55] width 1507 height 83
paste input "3"
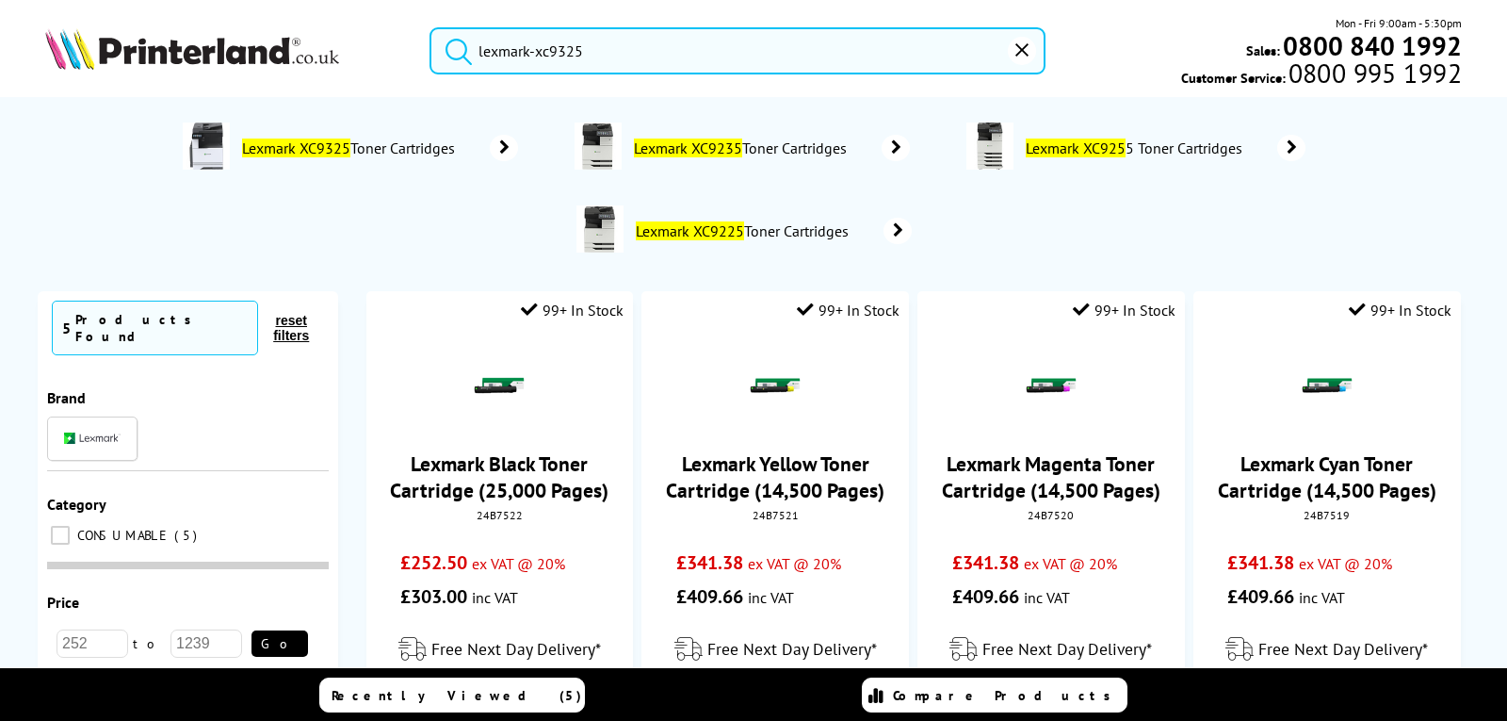
drag, startPoint x: 620, startPoint y: 51, endPoint x: 436, endPoint y: 45, distance: 183.8
click at [436, 45] on form "lexmark-xc9325" at bounding box center [737, 50] width 615 height 47
paste input "40e"
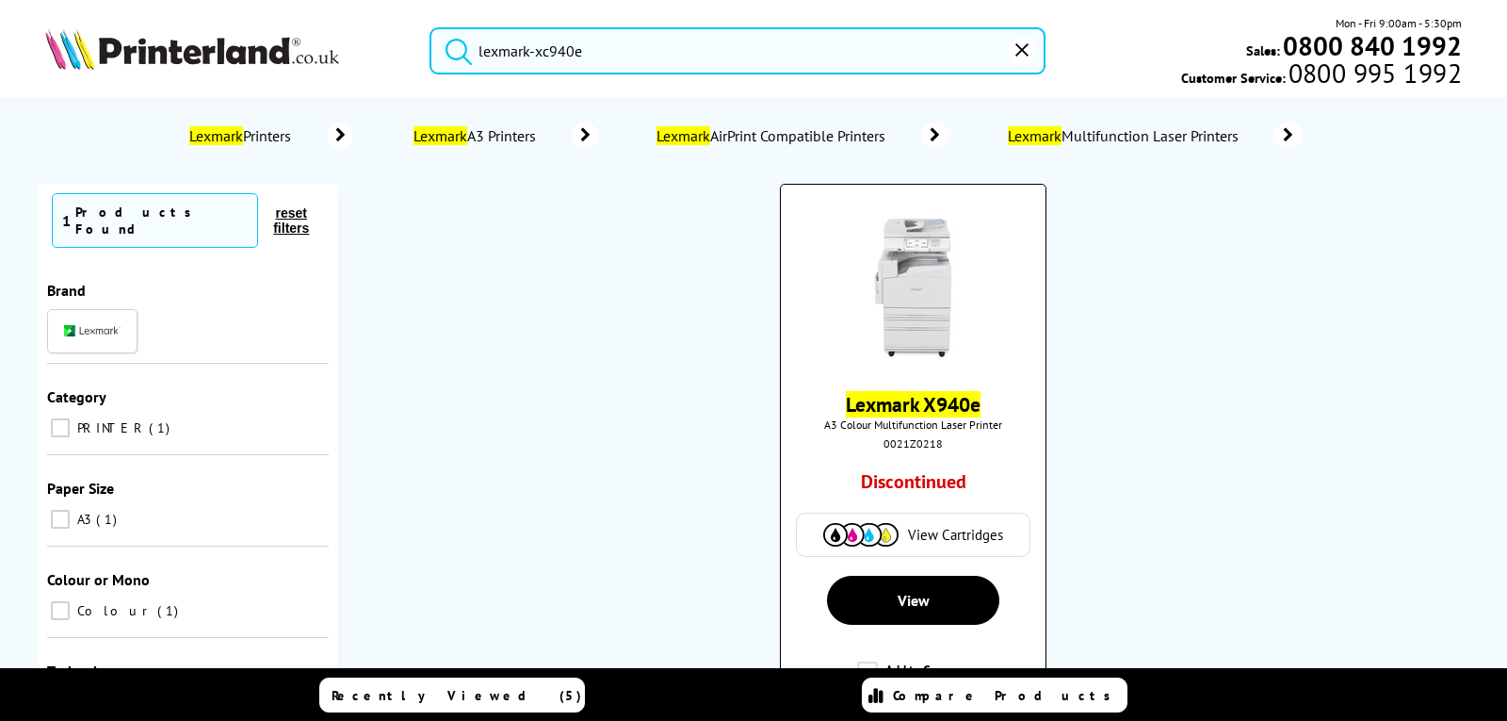
type input "lexmark-xc940e"
click at [901, 285] on img at bounding box center [913, 288] width 141 height 141
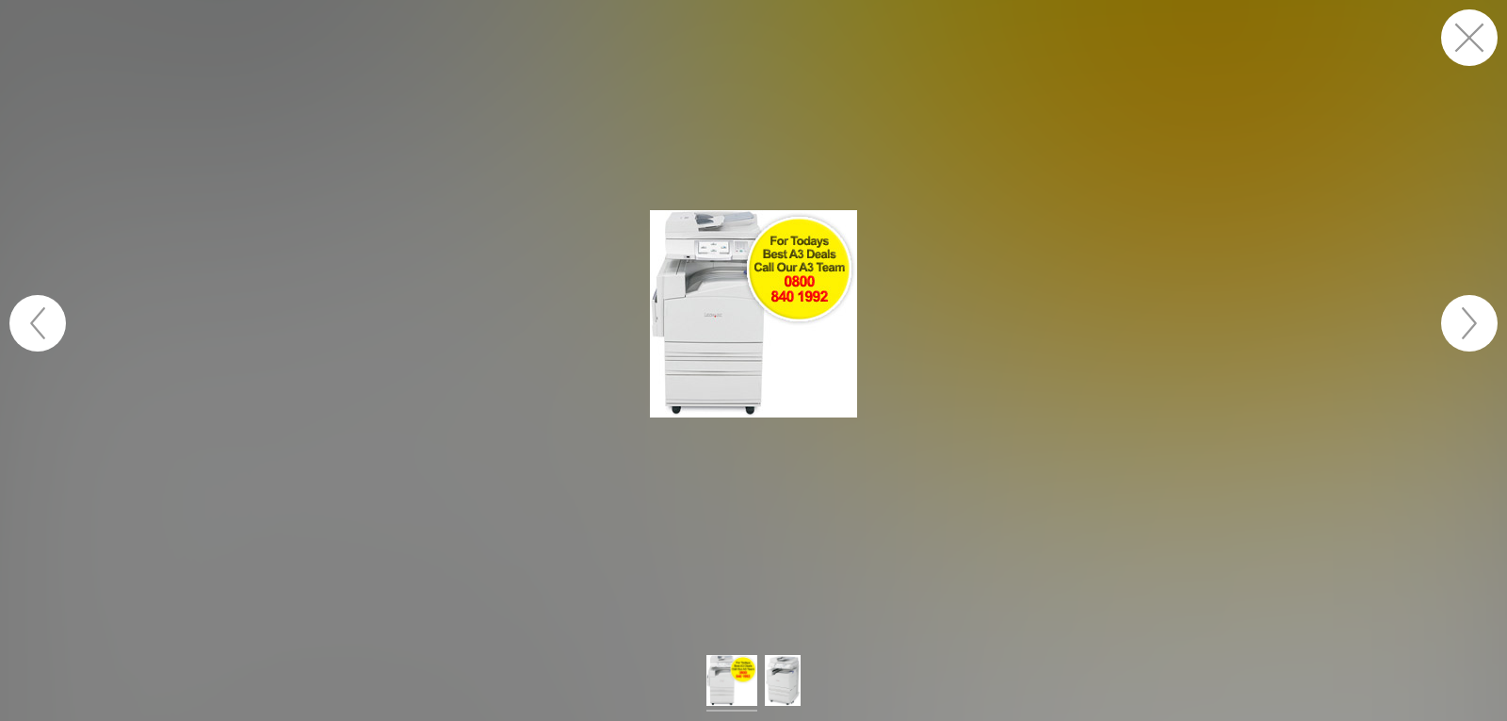
click at [1463, 330] on button "button" at bounding box center [1469, 323] width 57 height 57
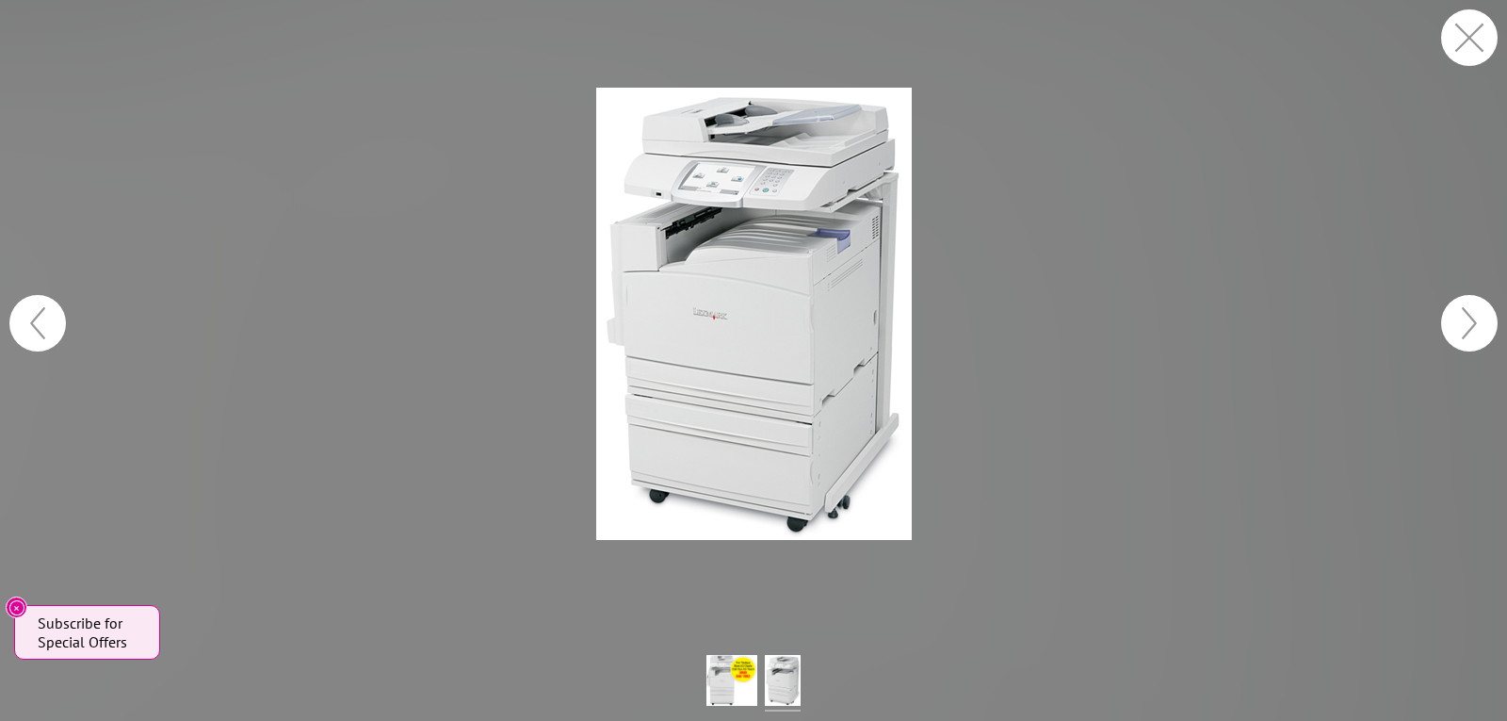
click at [1475, 41] on button "button" at bounding box center [1469, 37] width 57 height 57
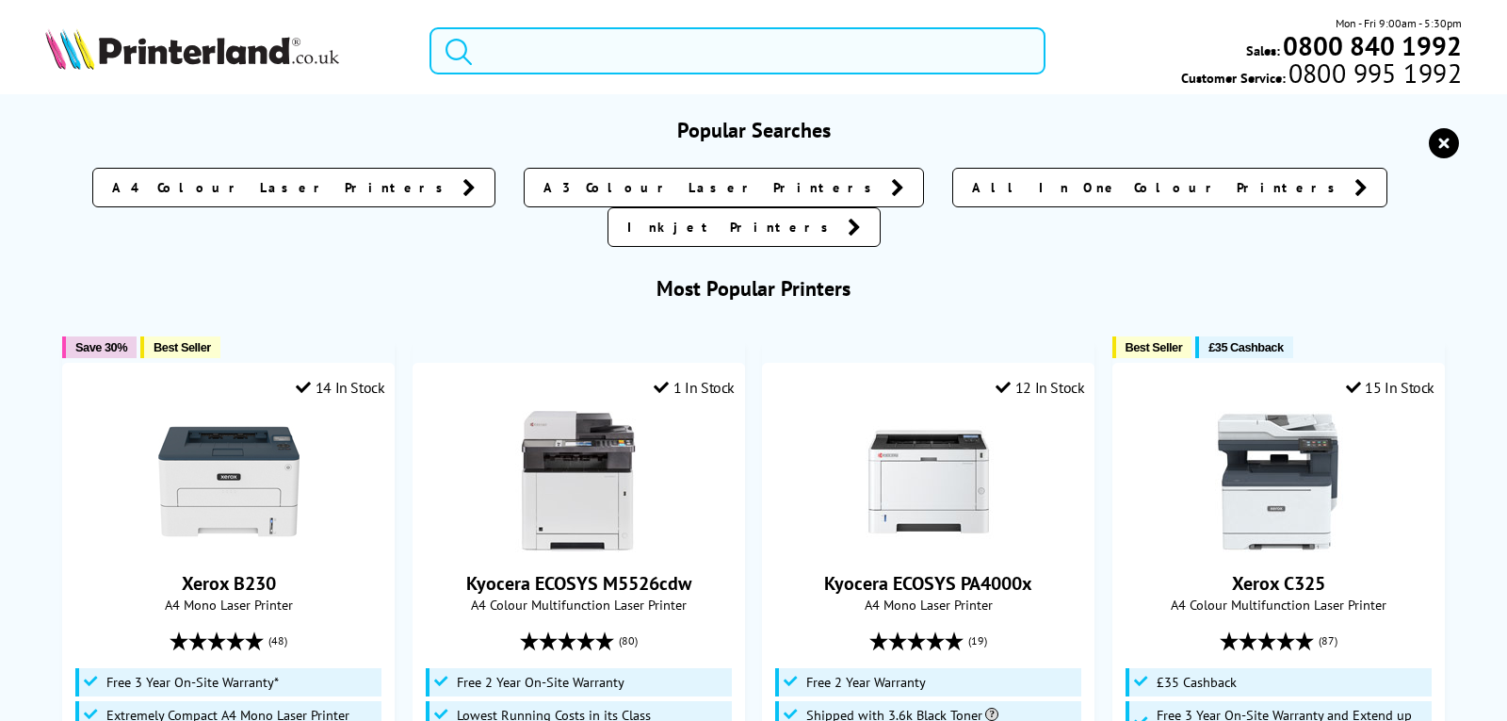
paste input "lexmark-xc940e"
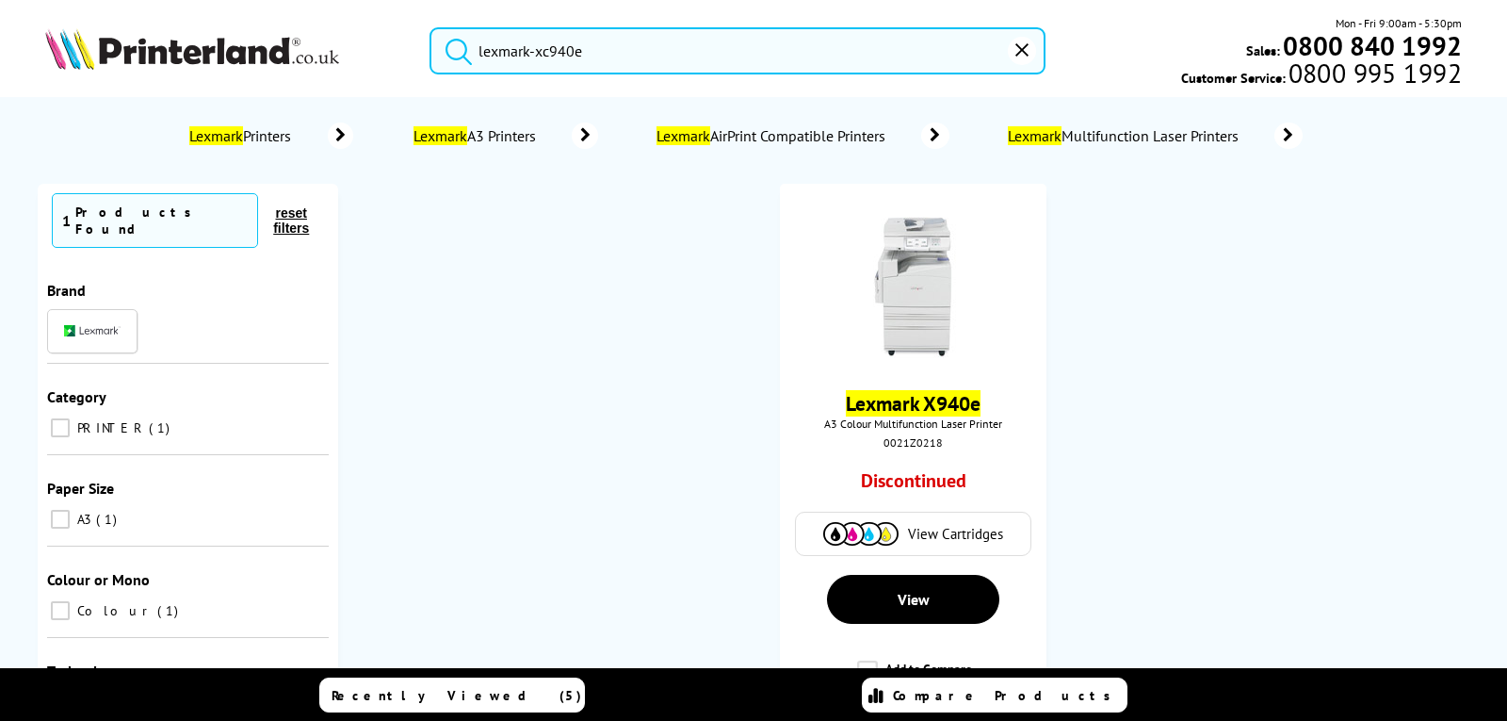
drag, startPoint x: 591, startPoint y: 51, endPoint x: 428, endPoint y: 36, distance: 163.6
click at [428, 36] on div "lexmark-xc940e" at bounding box center [725, 50] width 639 height 47
paste input "45"
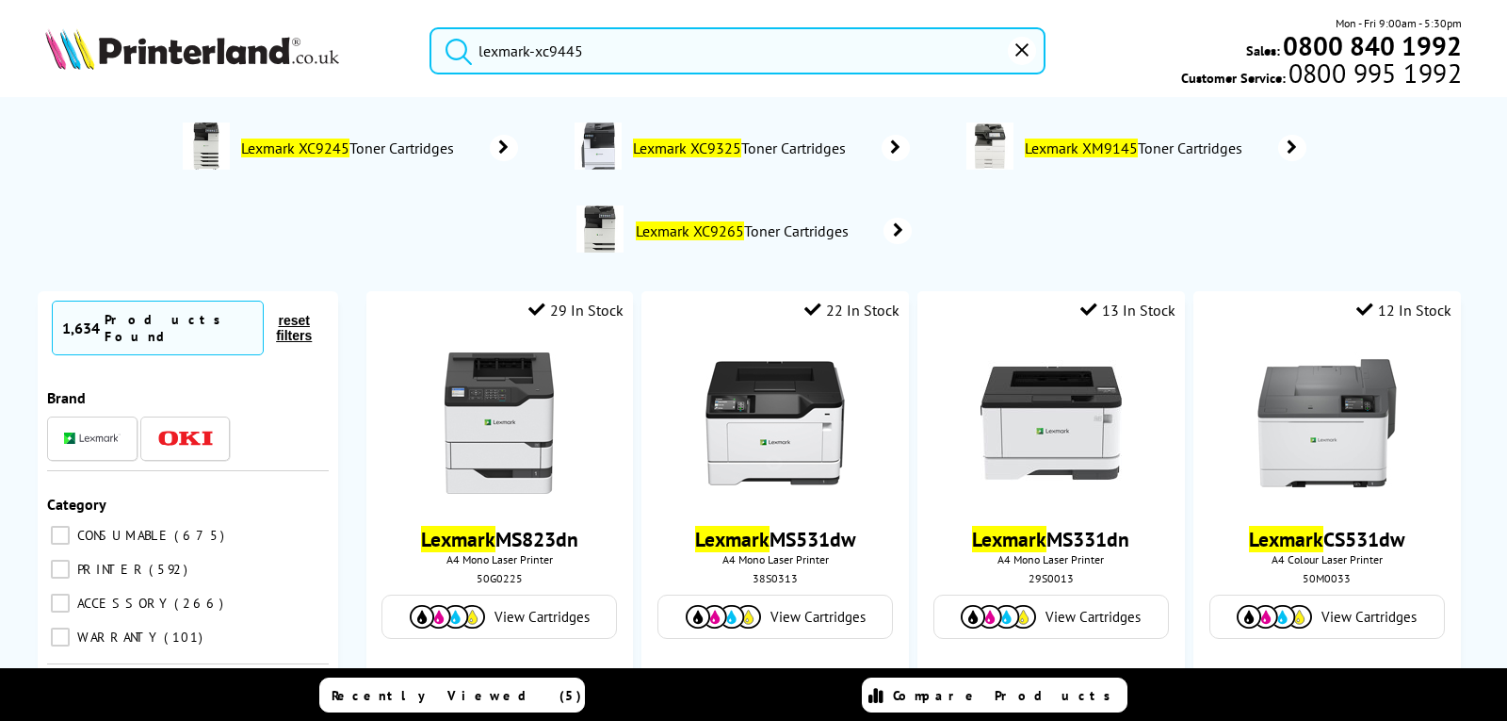
drag, startPoint x: 683, startPoint y: 49, endPoint x: 364, endPoint y: 41, distance: 319.4
click at [364, 41] on div "lexmark-xc9445 Mon - Fri 9:00am - 5:30pm Sales: 0800 840 1992 Customer Service:…" at bounding box center [753, 55] width 1507 height 83
paste input "5e"
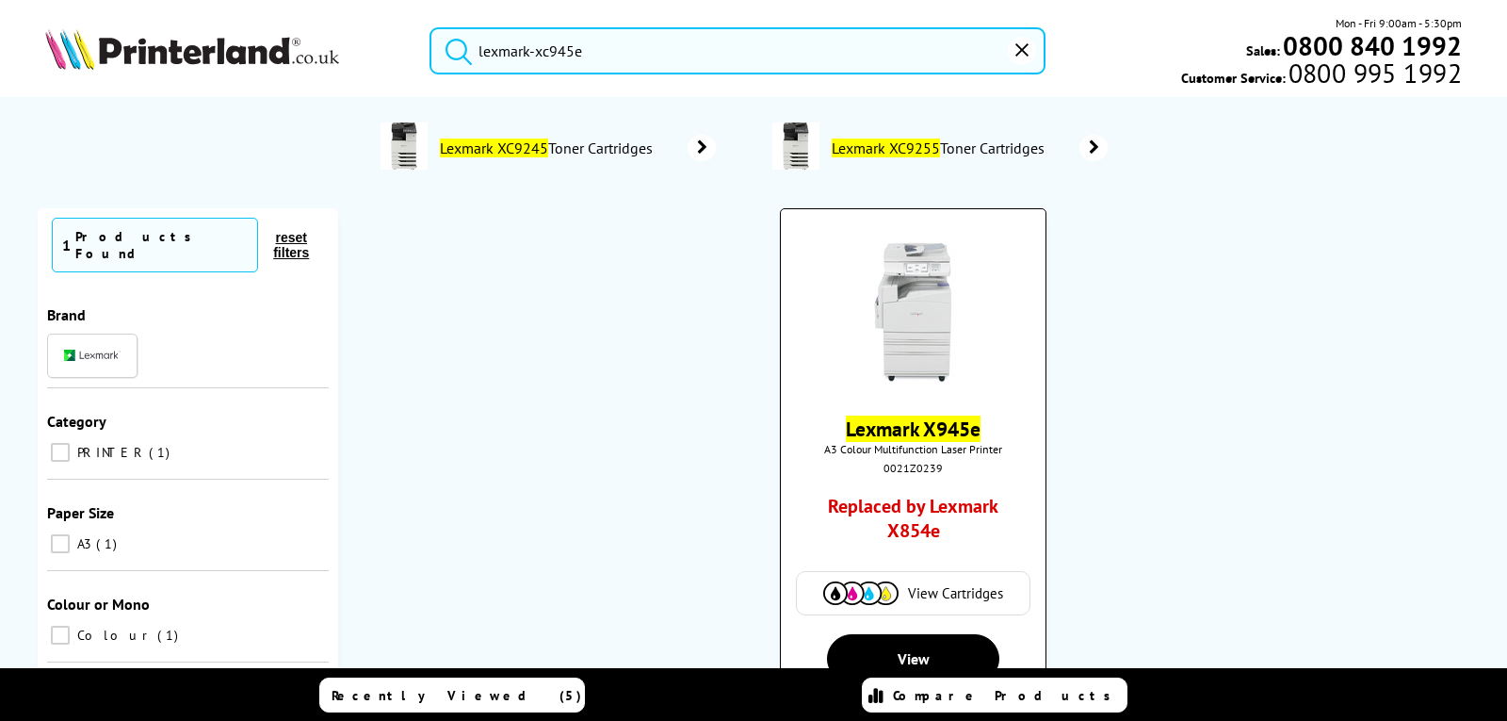
type input "lexmark-xc945e"
click at [914, 305] on img at bounding box center [913, 312] width 141 height 141
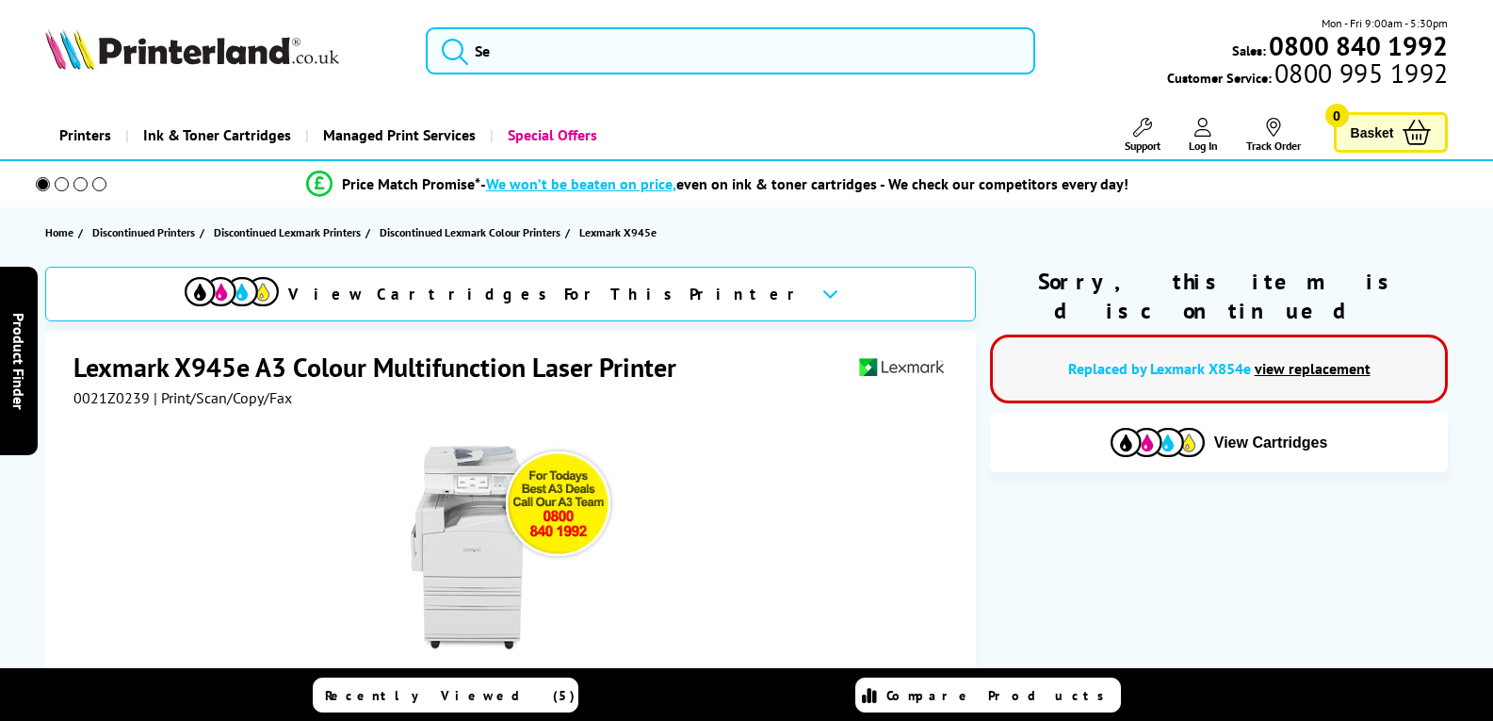
click at [463, 542] on img at bounding box center [512, 548] width 207 height 207
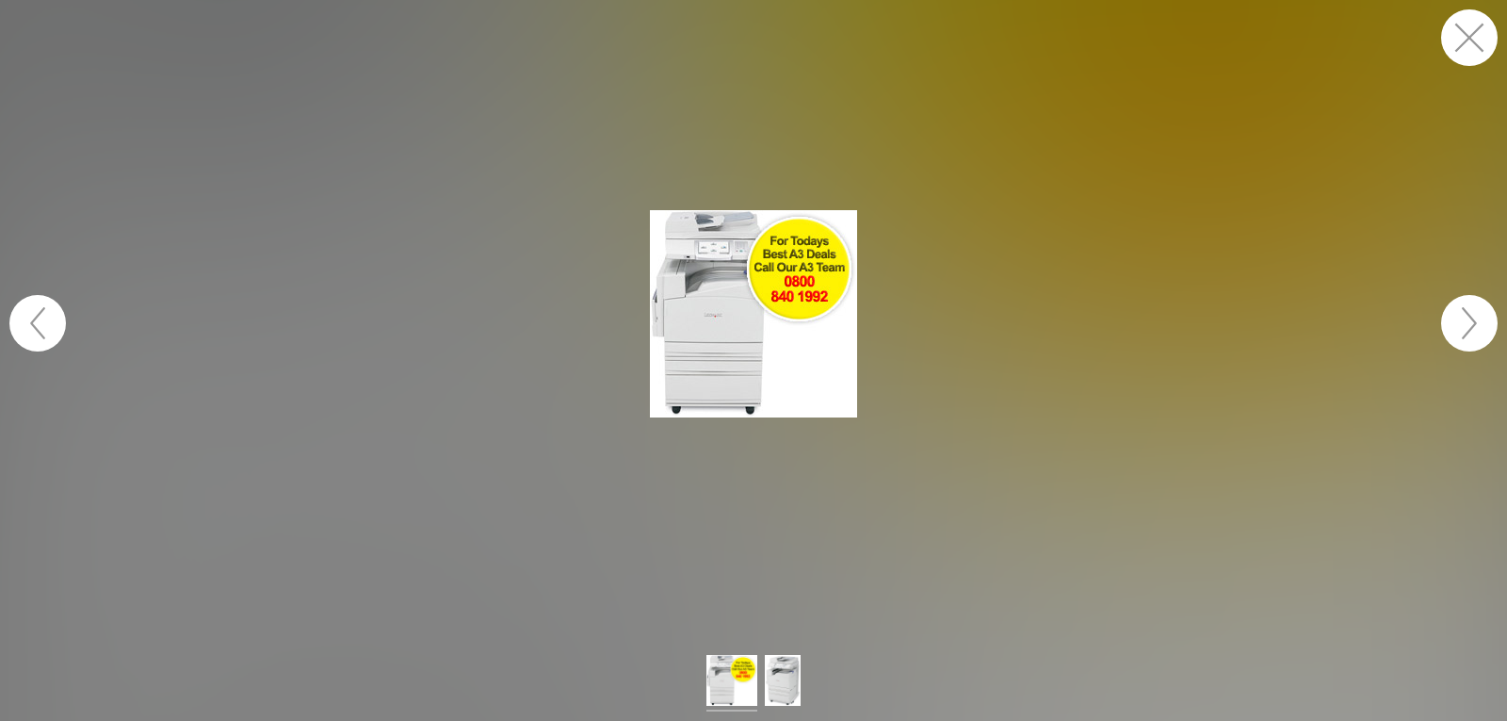
click at [1489, 321] on button "button" at bounding box center [1469, 323] width 57 height 57
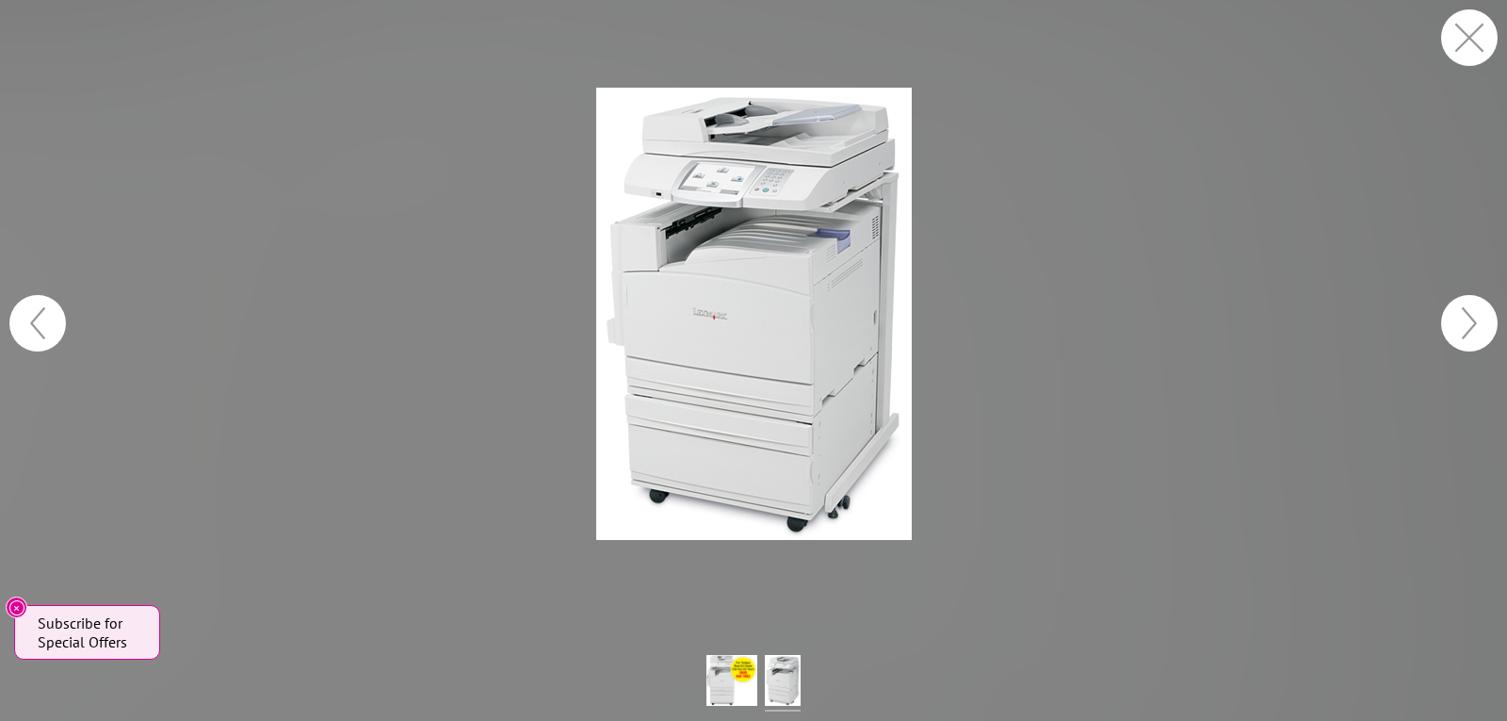
click at [1467, 41] on button "button" at bounding box center [1469, 37] width 57 height 57
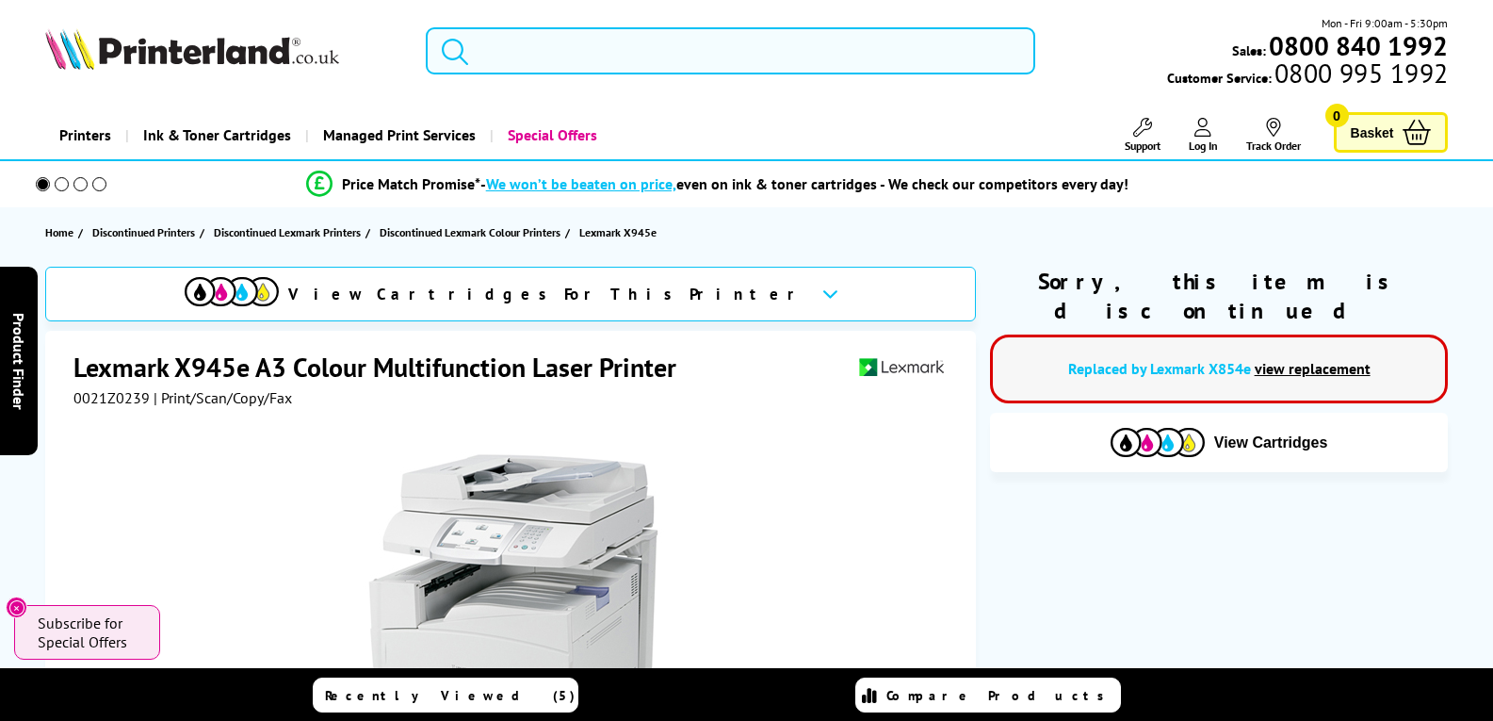
click at [588, 48] on input "search" at bounding box center [730, 50] width 609 height 47
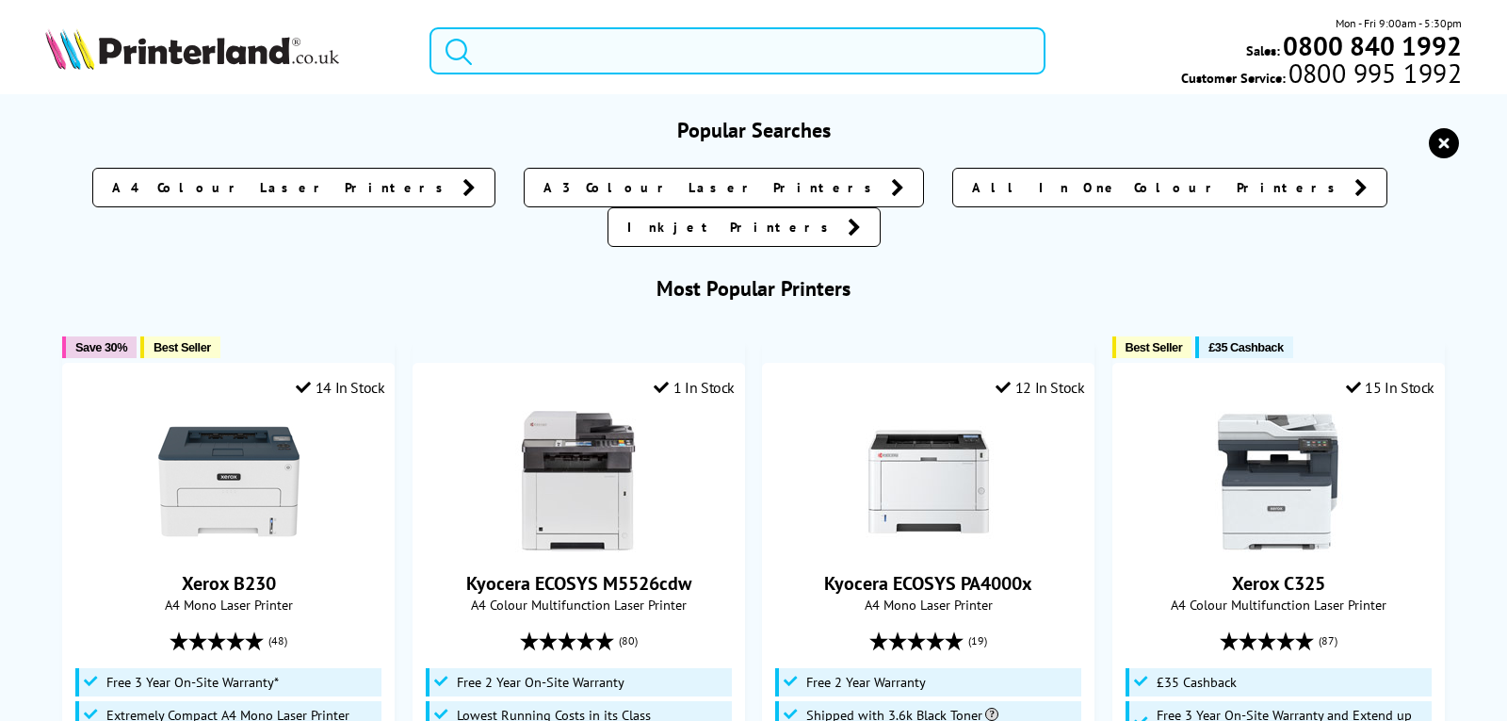
paste input "lexmark-xc9465"
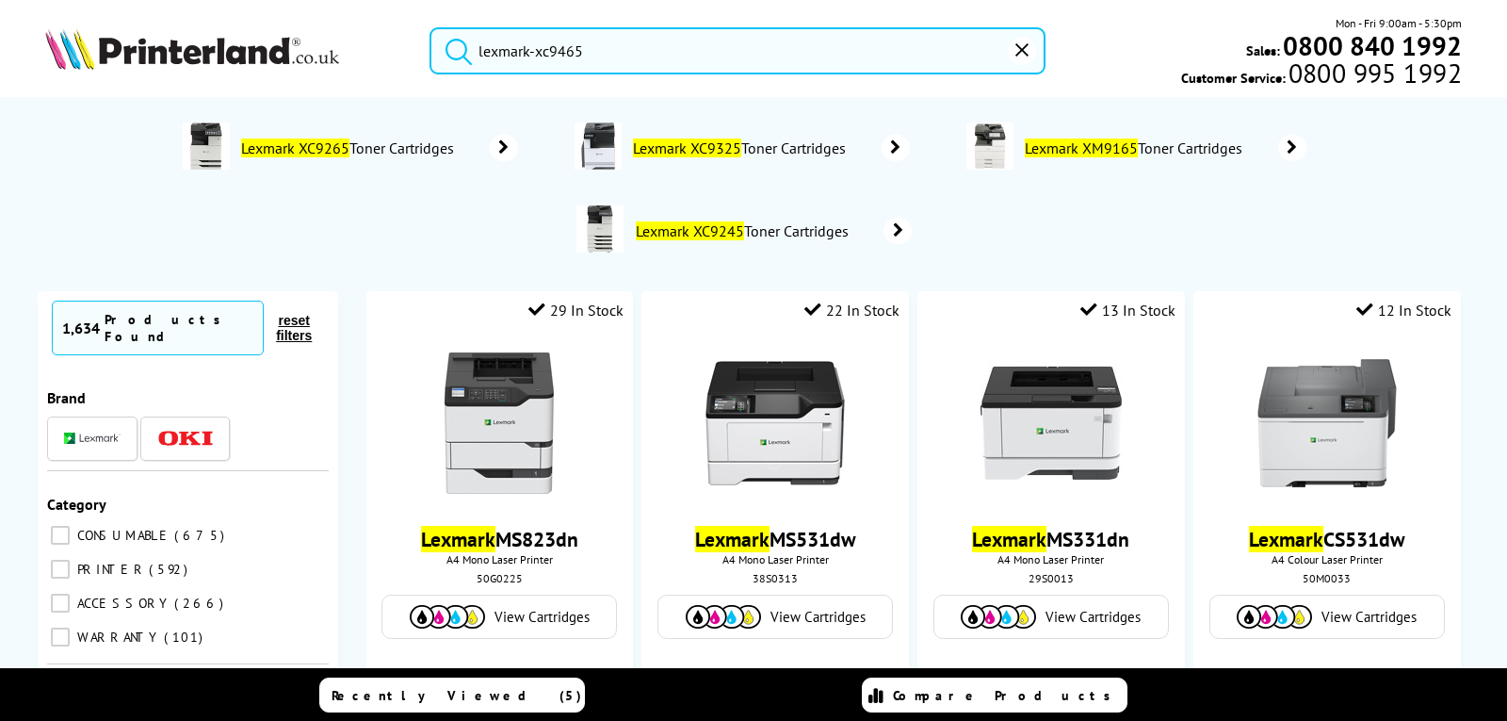
drag, startPoint x: 607, startPoint y: 49, endPoint x: 381, endPoint y: 30, distance: 226.8
click at [381, 30] on div "lexmark-xc9465 Mon - Fri 9:00am - 5:30pm Sales: 0800 840 1992 Customer Service:…" at bounding box center [753, 55] width 1507 height 83
paste input "63"
drag, startPoint x: 611, startPoint y: 51, endPoint x: 388, endPoint y: 47, distance: 223.3
click at [388, 47] on div "lexmark-xc9635 Mon - Fri 9:00am - 5:30pm Sales: 0800 840 1992 Customer Service:…" at bounding box center [753, 55] width 1507 height 83
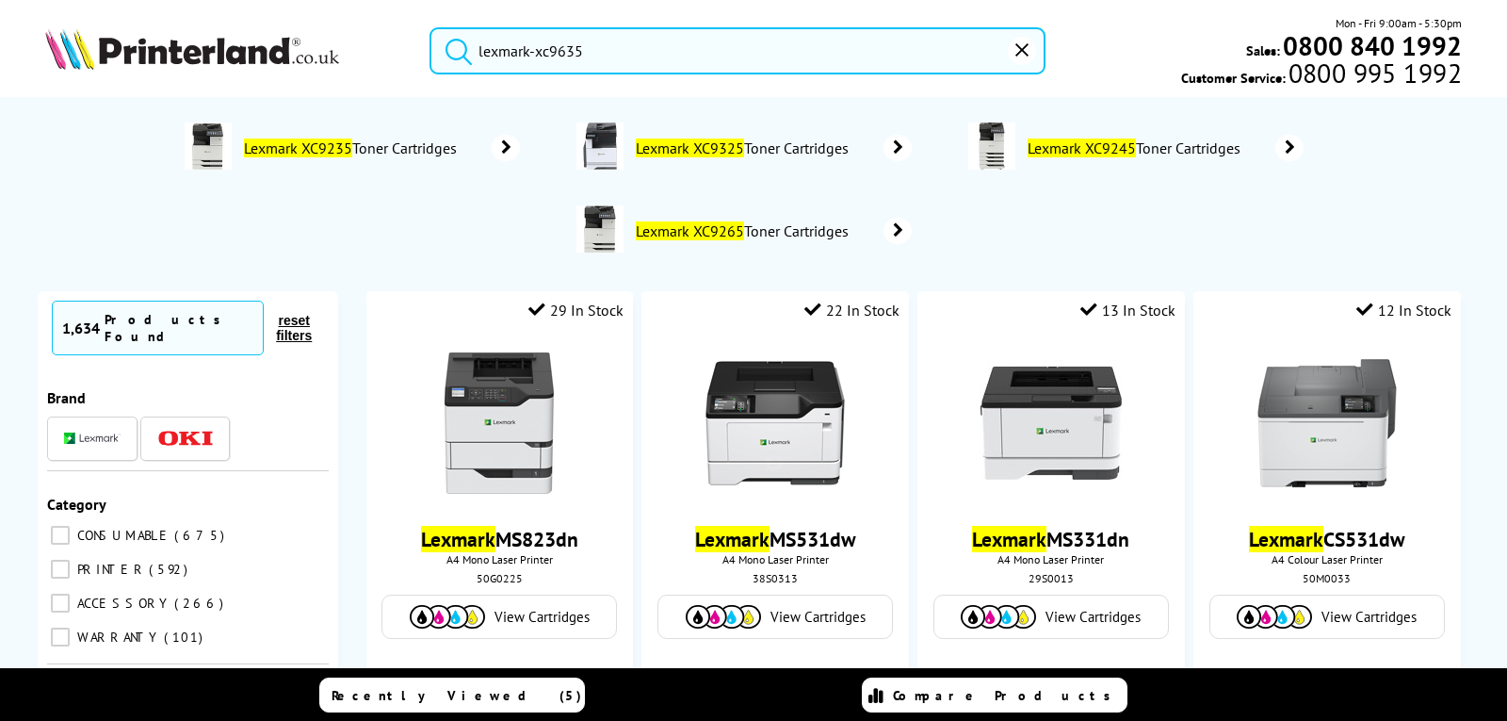
paste input "m1140"
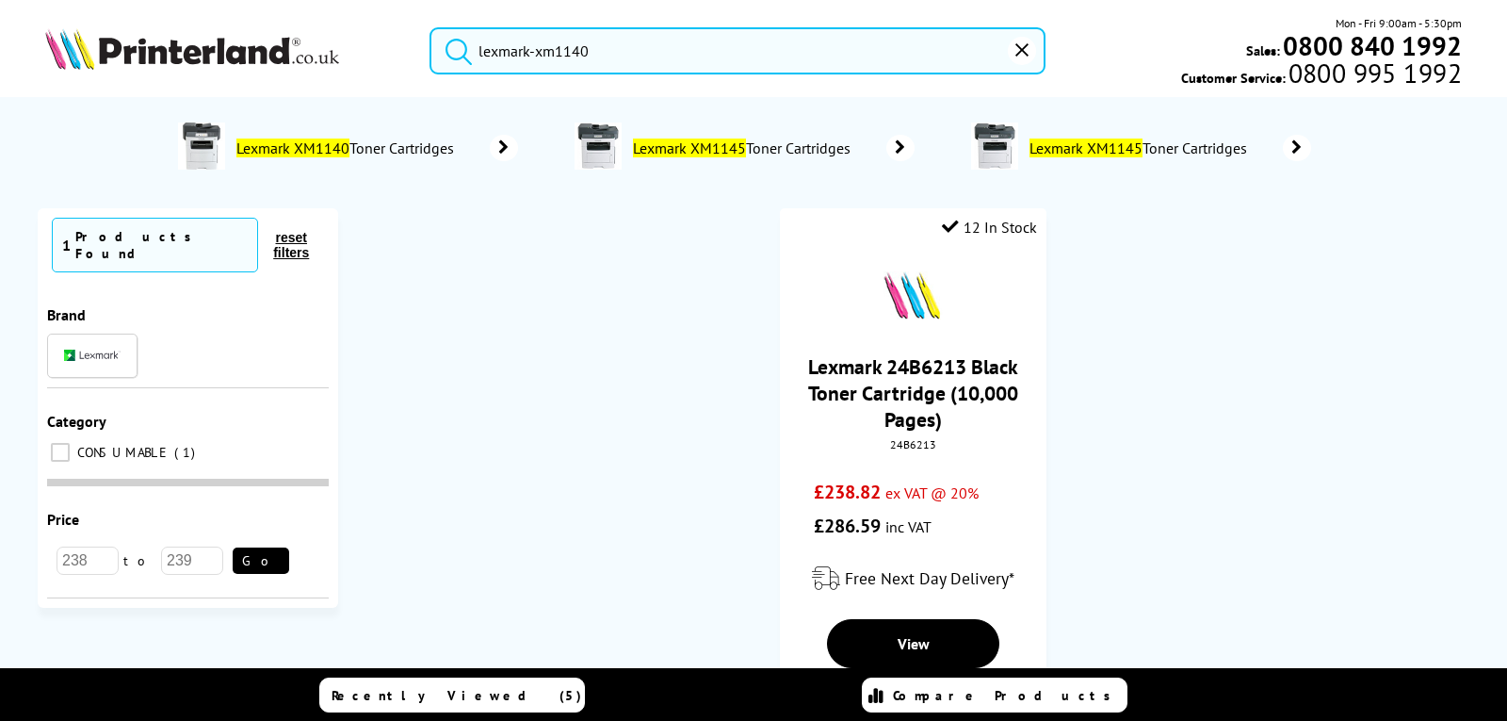
drag, startPoint x: 482, startPoint y: 43, endPoint x: 368, endPoint y: 41, distance: 114.0
click at [368, 41] on div "lexmark-xm1140 Mon - Fri 9:00am - 5:30pm Sales: 0800 840 1992 Customer Service:…" at bounding box center [753, 55] width 1507 height 83
paste input "242"
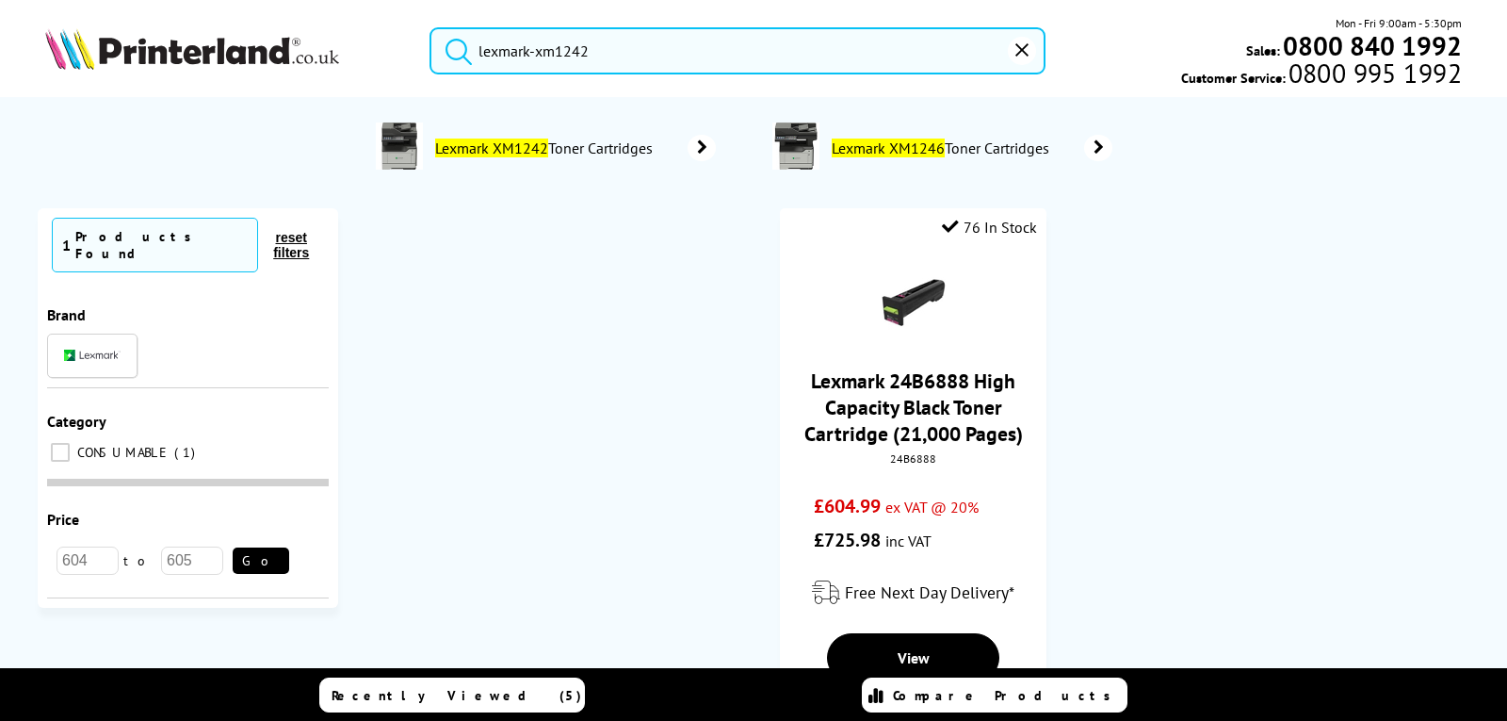
drag, startPoint x: 645, startPoint y: 57, endPoint x: 318, endPoint y: 41, distance: 327.2
click at [320, 42] on div "lexmark-xm1242 Mon - Fri 9:00am - 5:30pm Sales: 0800 840 1992 Customer Service:…" at bounding box center [753, 55] width 1507 height 83
paste input "3"
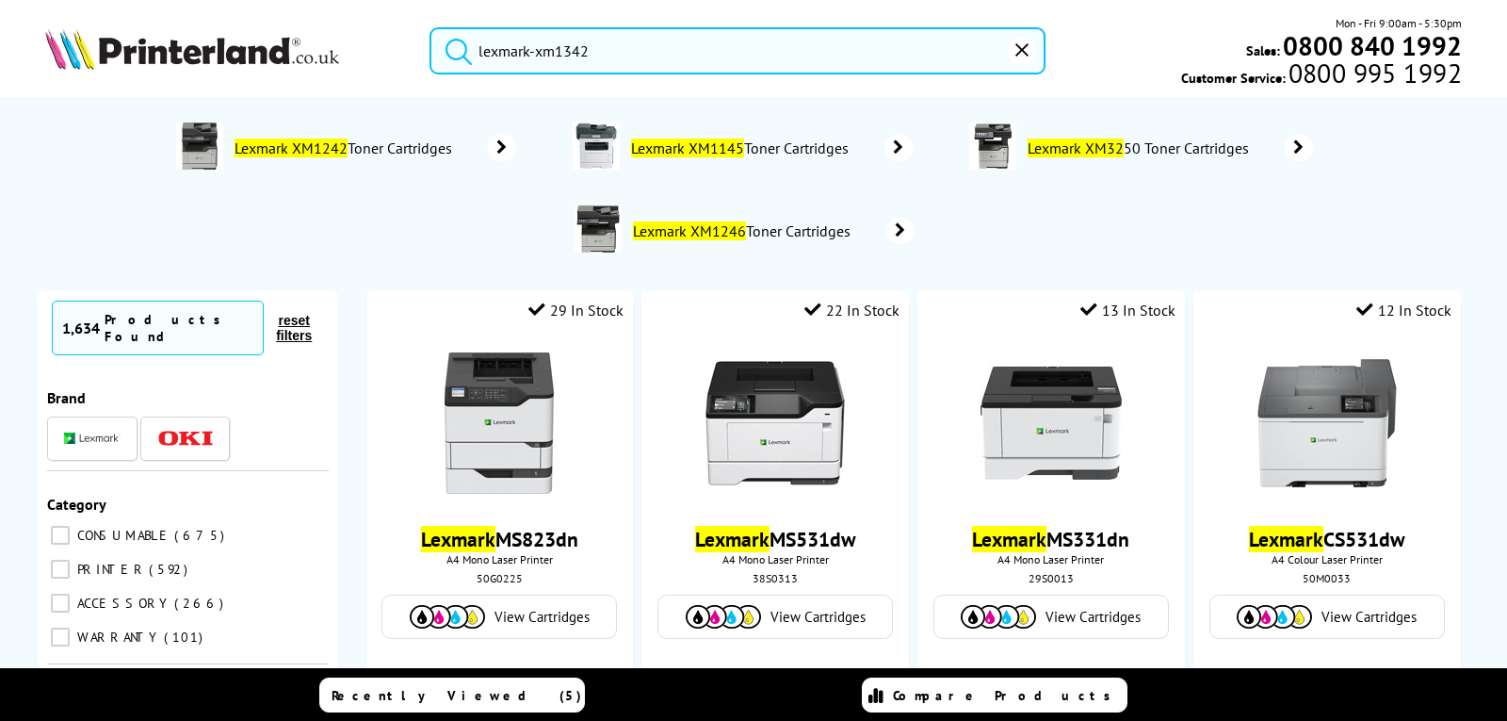
drag, startPoint x: 640, startPoint y: 43, endPoint x: 363, endPoint y: 37, distance: 277.0
click at [363, 37] on div "lexmark-xm1342 Mon - Fri 9:00am - 5:30pm Sales: 0800 840 1992 Customer Service:…" at bounding box center [753, 55] width 1507 height 83
paste input "3250"
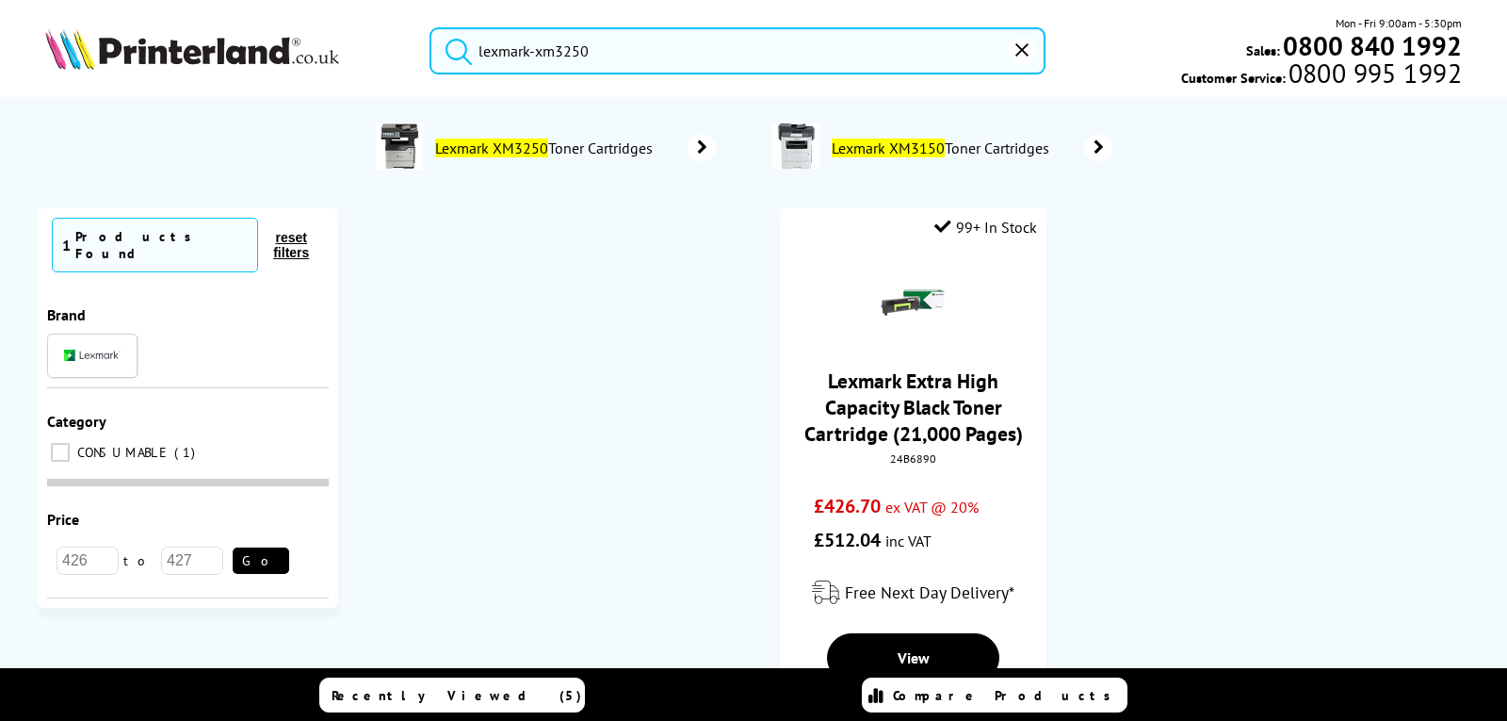
drag, startPoint x: 707, startPoint y: 54, endPoint x: 387, endPoint y: 40, distance: 320.6
click at [387, 40] on div "lexmark-xm3250 Mon - Fri 9:00am - 5:30pm Sales: 0800 840 1992 Customer Service:…" at bounding box center [753, 55] width 1507 height 83
paste input "3"
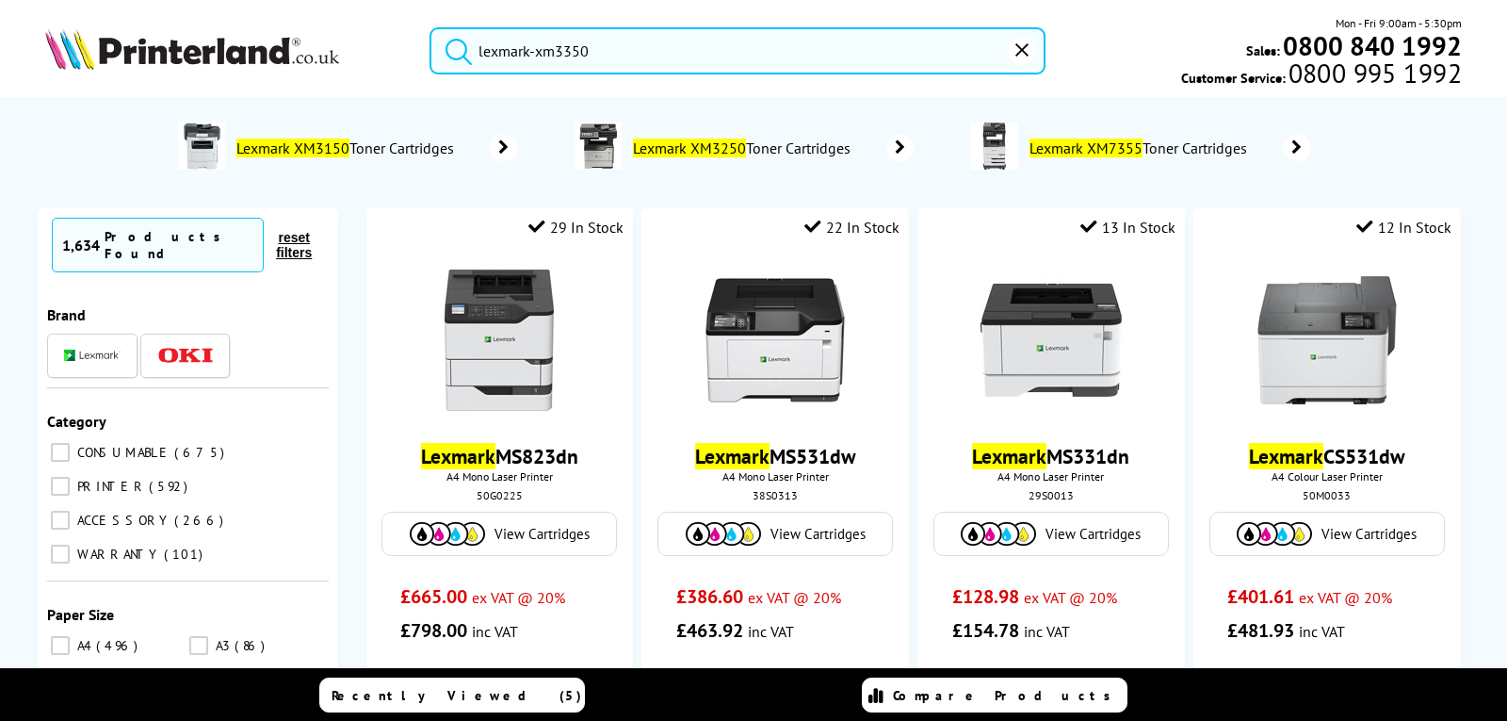
drag, startPoint x: 535, startPoint y: 52, endPoint x: 472, endPoint y: 51, distance: 63.1
click at [407, 42] on div "lexmark-xm3350" at bounding box center [725, 50] width 639 height 47
paste input "5163"
type input "lexmark-xm5163"
